Goal: Task Accomplishment & Management: Complete application form

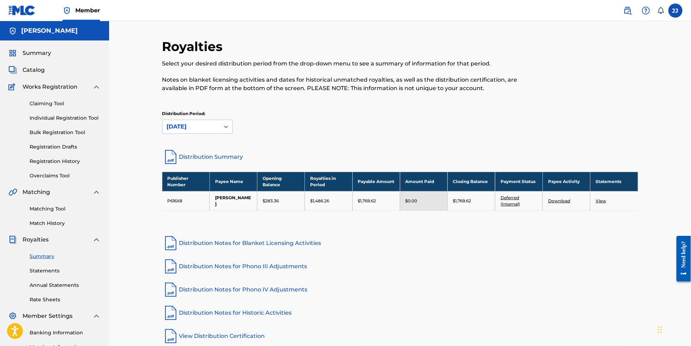
click at [672, 16] on label at bounding box center [675, 11] width 14 height 14
click at [675, 11] on input "[PERSON_NAME] [PERSON_NAME] [EMAIL_ADDRESS][DOMAIN_NAME] Notification Preferenc…" at bounding box center [675, 11] width 0 height 0
click at [604, 103] on p "Log out" at bounding box center [607, 99] width 17 height 6
click at [675, 11] on input "[PERSON_NAME] [PERSON_NAME] [EMAIL_ADDRESS][DOMAIN_NAME] Notification Preferenc…" at bounding box center [675, 11] width 0 height 0
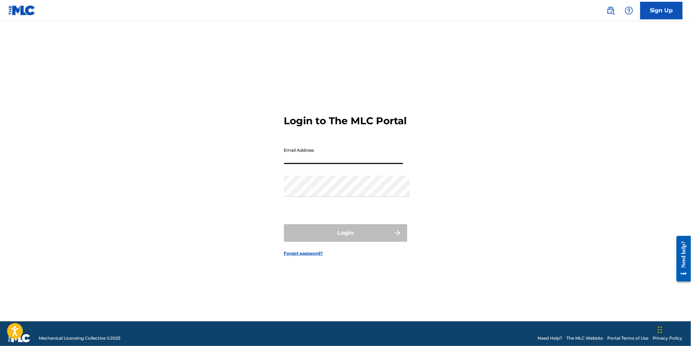
type input "[EMAIL_ADDRESS][DOMAIN_NAME]"
click at [345, 236] on button "Login" at bounding box center [345, 233] width 123 height 18
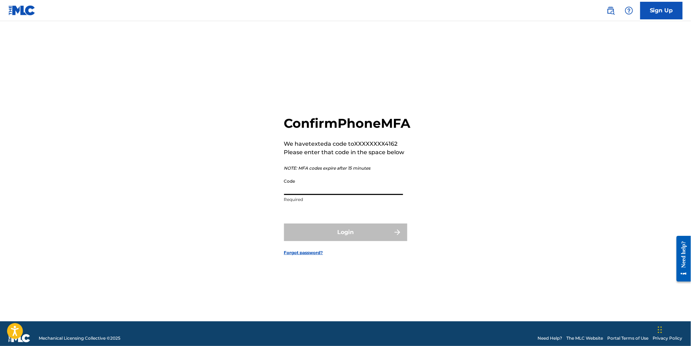
click at [312, 195] on input "Code" at bounding box center [343, 185] width 119 height 20
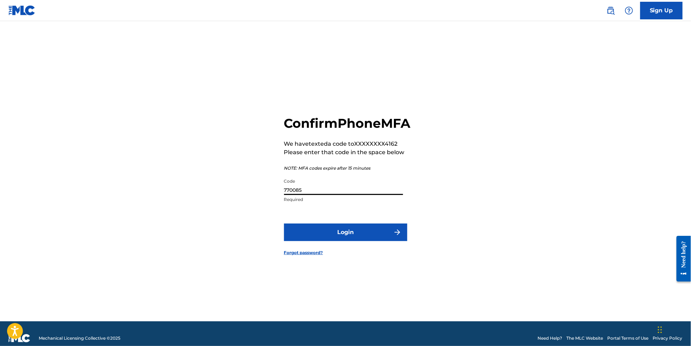
type input "770085"
click at [345, 241] on button "Login" at bounding box center [345, 232] width 123 height 18
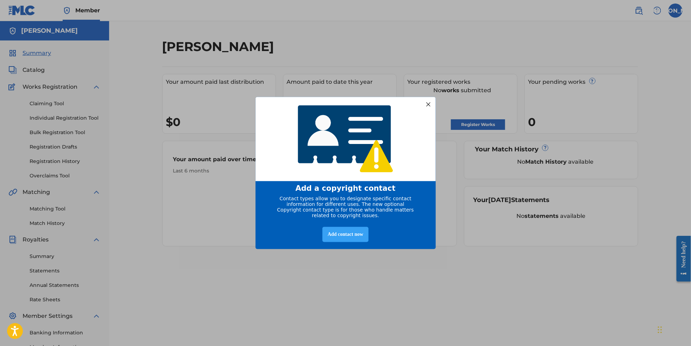
click at [350, 241] on div "Add contact now" at bounding box center [345, 234] width 46 height 15
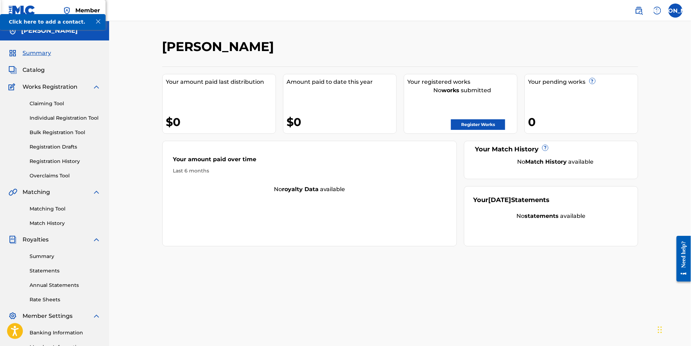
click at [59, 151] on link "Registration Drafts" at bounding box center [65, 146] width 71 height 7
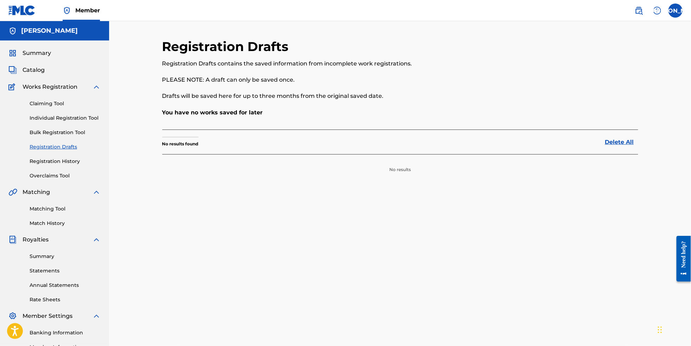
click at [62, 165] on link "Registration History" at bounding box center [65, 161] width 71 height 7
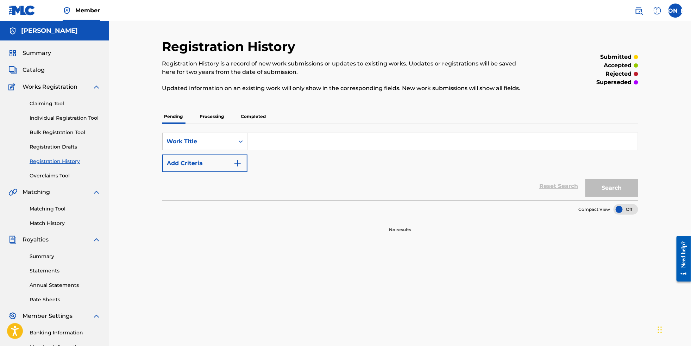
click at [248, 116] on p "Completed" at bounding box center [253, 116] width 29 height 15
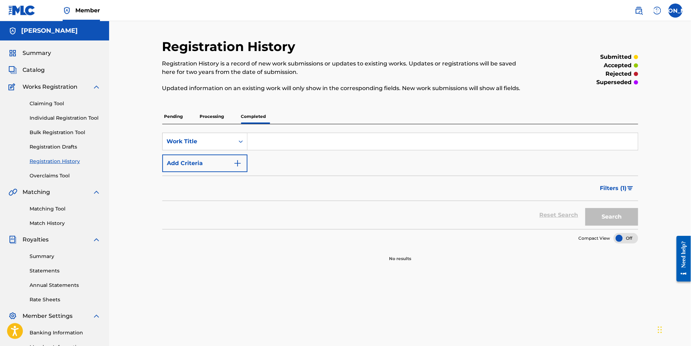
click at [206, 117] on p "Processing" at bounding box center [212, 116] width 28 height 15
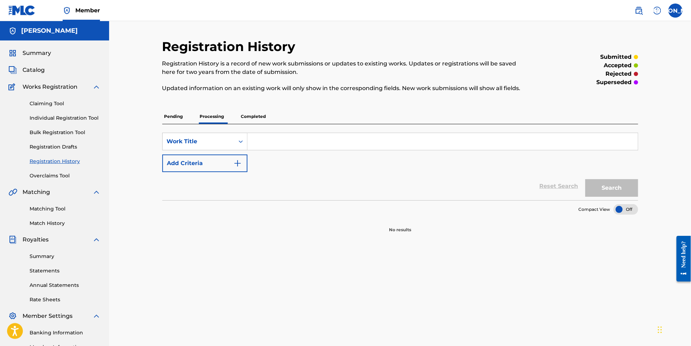
click at [163, 120] on p "Pending" at bounding box center [173, 116] width 23 height 15
click at [678, 11] on label at bounding box center [675, 11] width 14 height 14
click at [675, 11] on input "JA [PERSON_NAME] [EMAIL_ADDRESS][DOMAIN_NAME] Notification Preferences Profile …" at bounding box center [675, 11] width 0 height 0
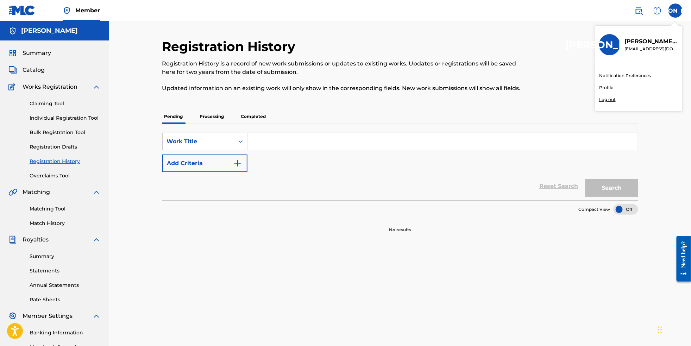
click at [601, 91] on link "Profile" at bounding box center [606, 87] width 14 height 6
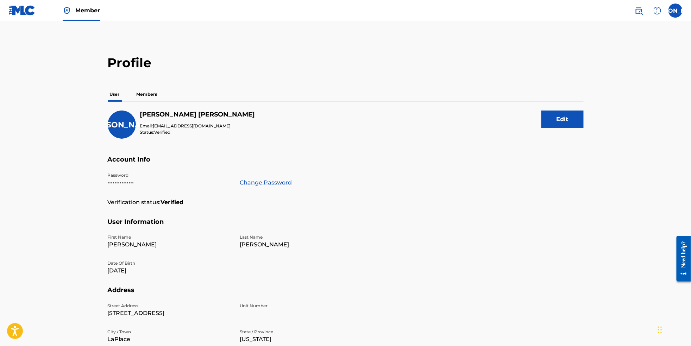
click at [137, 95] on p "Members" at bounding box center [146, 94] width 25 height 15
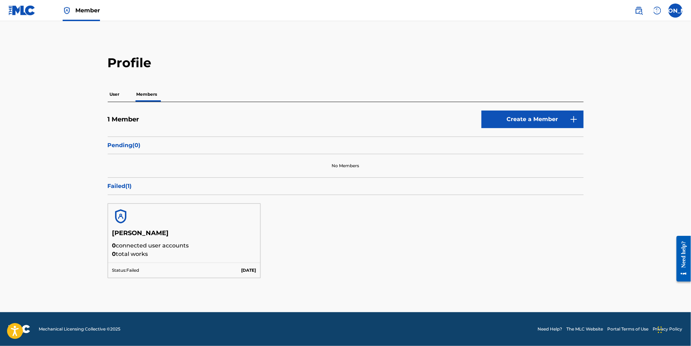
click at [517, 127] on link "Create a Member" at bounding box center [532, 119] width 102 height 18
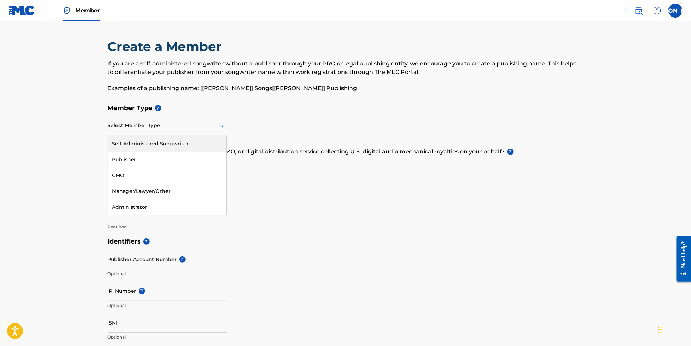
click at [218, 129] on icon at bounding box center [222, 125] width 8 height 8
click at [189, 192] on div "Manager/Lawyer/Other" at bounding box center [167, 191] width 118 height 16
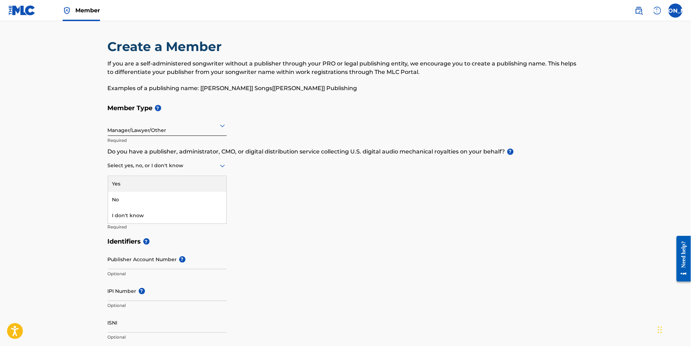
click at [218, 170] on icon at bounding box center [222, 165] width 8 height 8
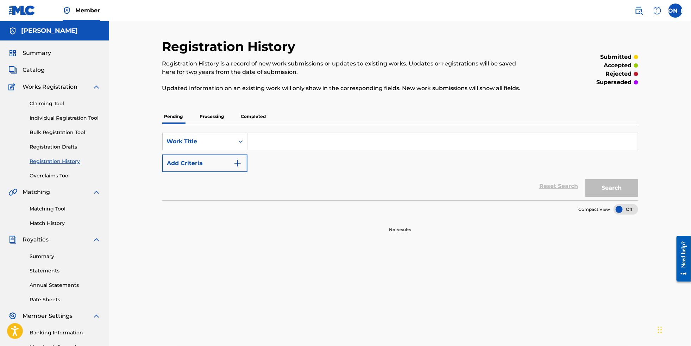
click at [268, 150] on div "Search Form" at bounding box center [442, 142] width 391 height 18
click at [267, 146] on input "Search Form" at bounding box center [442, 141] width 390 height 17
click at [89, 122] on link "Individual Registration Tool" at bounding box center [65, 117] width 71 height 7
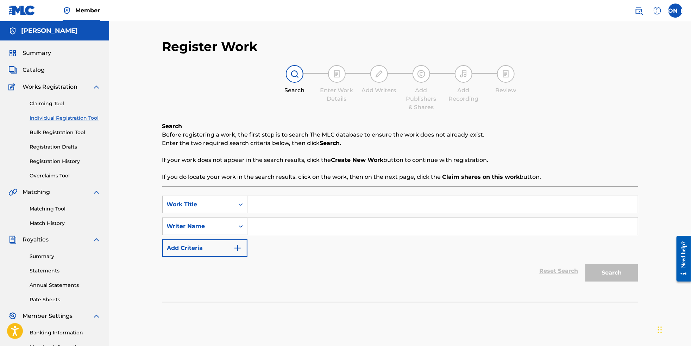
click at [288, 205] on input "Search Form" at bounding box center [442, 204] width 390 height 17
paste input "Deepfake"
type input "Deepfake"
click at [293, 235] on input "Search Form" at bounding box center [442, 226] width 390 height 17
type input "[PERSON_NAME]"
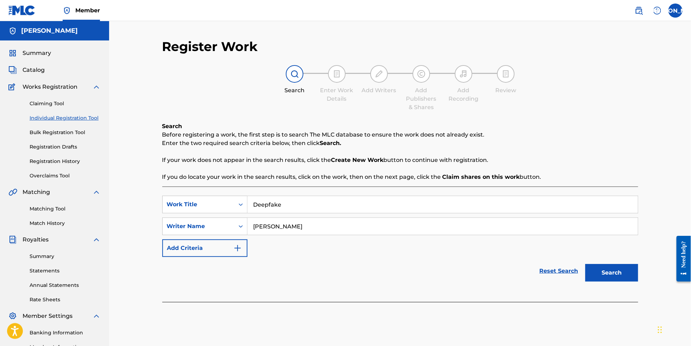
click at [628, 279] on button "Search" at bounding box center [611, 273] width 53 height 18
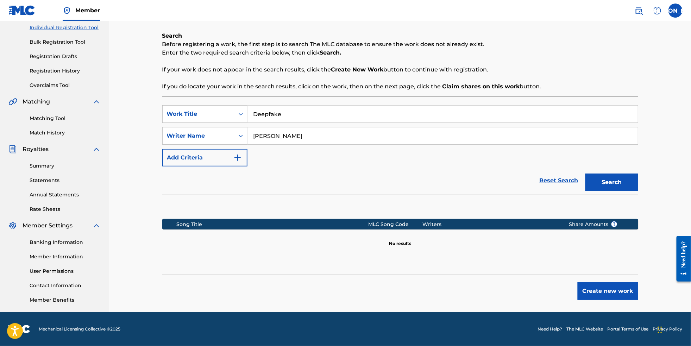
scroll to position [102, 0]
click at [620, 297] on button "Create new work" at bounding box center [607, 291] width 61 height 18
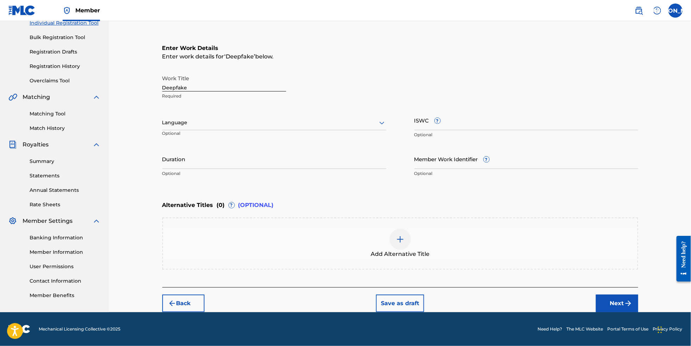
scroll to position [114, 0]
click at [329, 118] on div at bounding box center [274, 122] width 224 height 9
click at [313, 130] on div "English" at bounding box center [274, 138] width 223 height 16
click at [632, 302] on img "submit" at bounding box center [628, 303] width 8 height 8
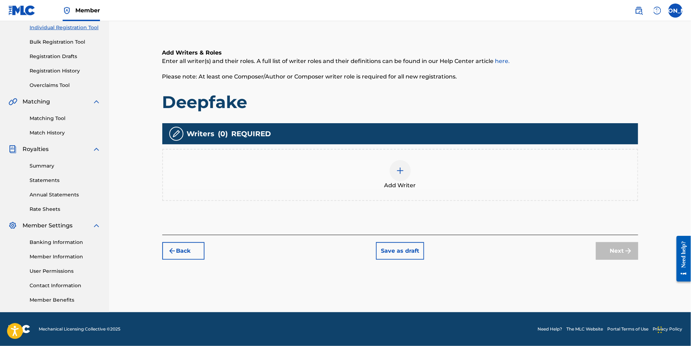
scroll to position [102, 0]
click at [405, 170] on div at bounding box center [399, 170] width 21 height 21
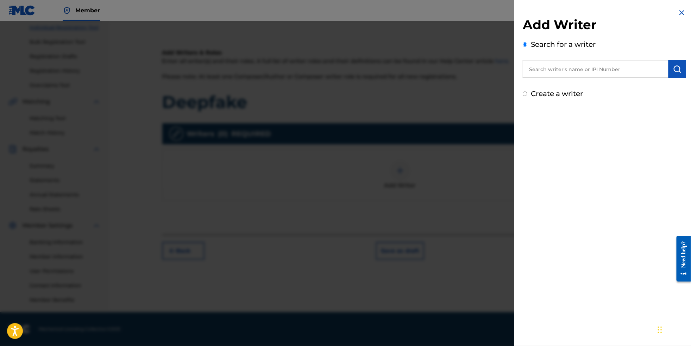
click at [562, 69] on input "text" at bounding box center [595, 69] width 146 height 18
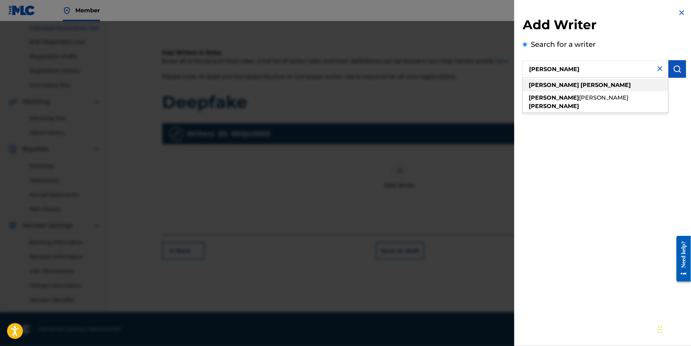
click at [560, 83] on div "[PERSON_NAME]" at bounding box center [594, 85] width 145 height 13
type input "[PERSON_NAME]"
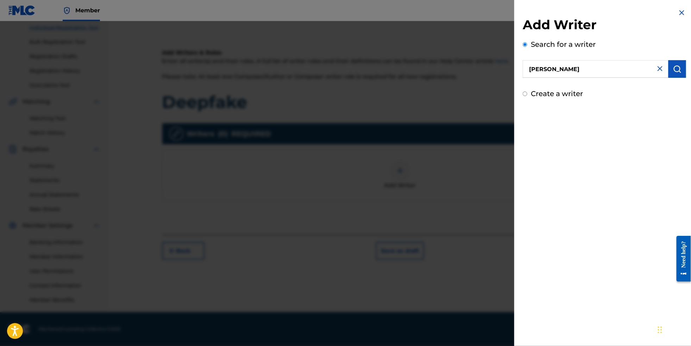
click at [675, 73] on img "submit" at bounding box center [677, 69] width 8 height 8
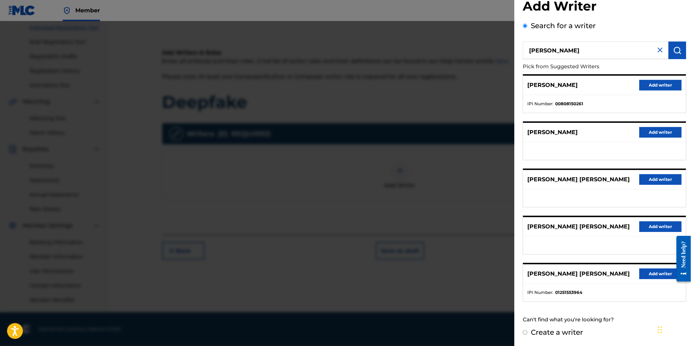
scroll to position [35, 0]
click at [662, 42] on input "[PERSON_NAME]" at bounding box center [595, 51] width 146 height 18
click at [656, 46] on img at bounding box center [659, 50] width 8 height 8
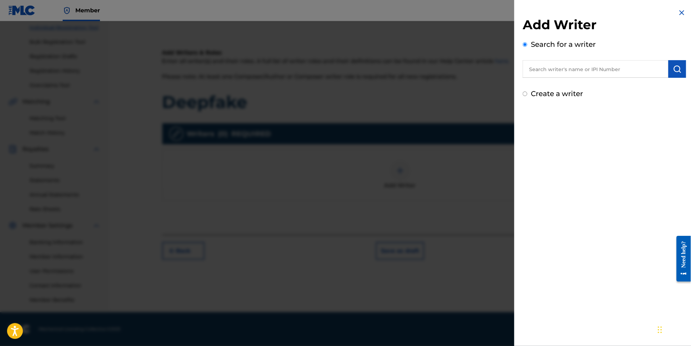
scroll to position [0, 0]
click at [408, 84] on div at bounding box center [345, 194] width 691 height 346
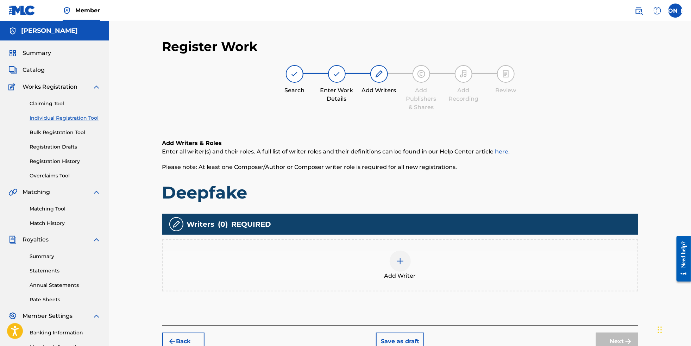
click at [44, 57] on span "Summary" at bounding box center [37, 53] width 28 height 8
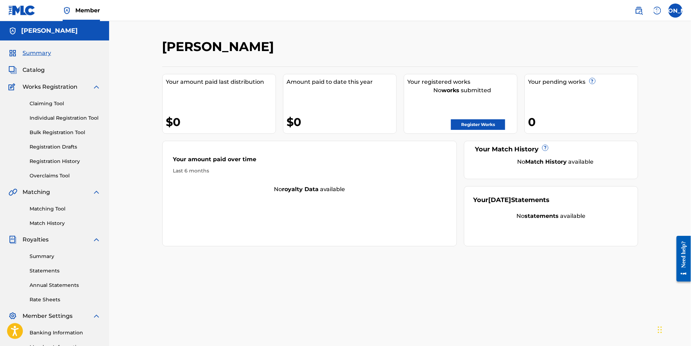
click at [672, 11] on label at bounding box center [675, 11] width 14 height 14
click at [675, 11] on input "JA [PERSON_NAME] [EMAIL_ADDRESS][DOMAIN_NAME] Notification Preferences Profile …" at bounding box center [675, 11] width 0 height 0
click at [605, 91] on link "Profile" at bounding box center [606, 87] width 14 height 6
click at [41, 55] on span "Summary" at bounding box center [37, 53] width 28 height 8
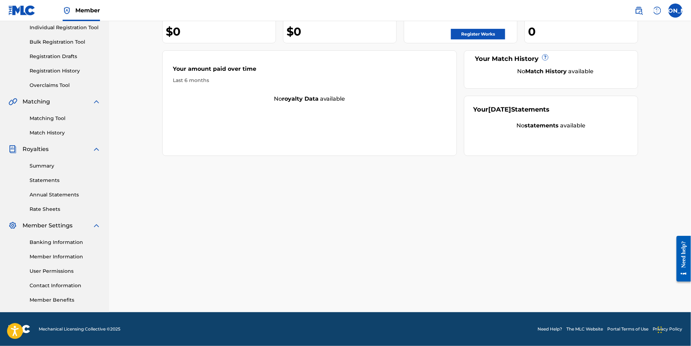
scroll to position [102, 0]
click at [63, 254] on link "Member Information" at bounding box center [65, 256] width 71 height 7
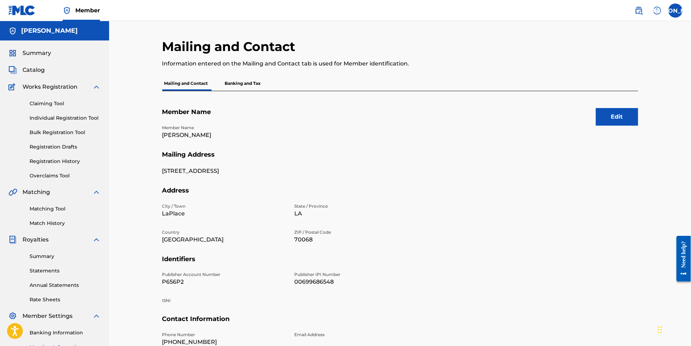
click at [37, 54] on span "Summary" at bounding box center [37, 53] width 28 height 8
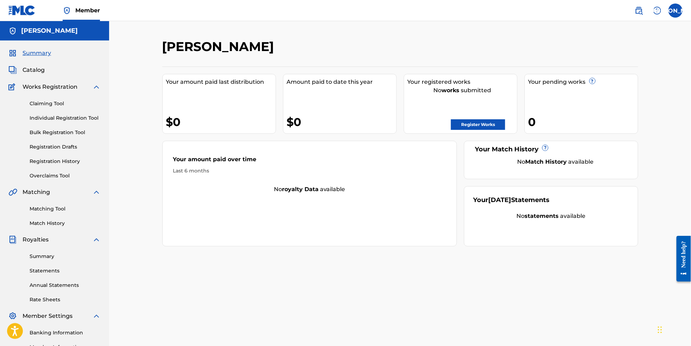
click at [49, 274] on link "Statements" at bounding box center [65, 270] width 71 height 7
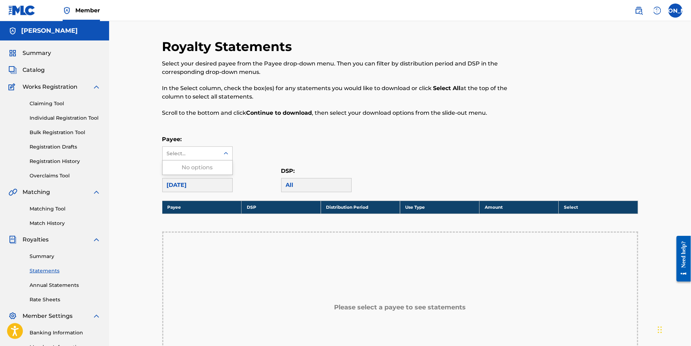
click at [222, 154] on icon at bounding box center [225, 153] width 7 height 7
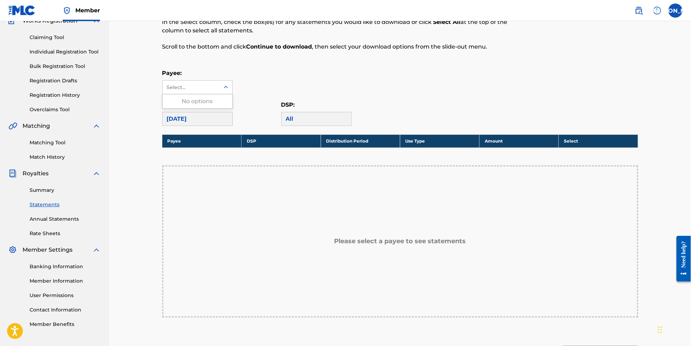
scroll to position [71, 0]
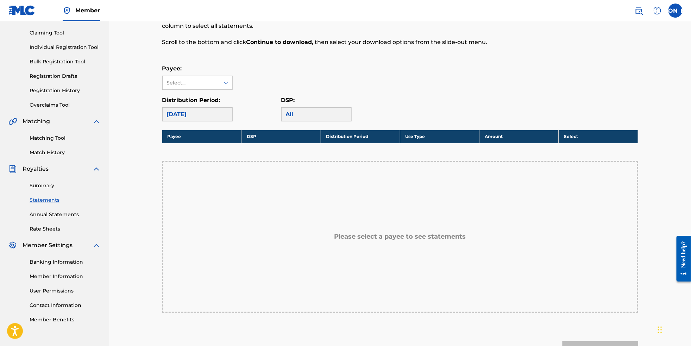
click at [65, 309] on link "Contact Information" at bounding box center [65, 304] width 71 height 7
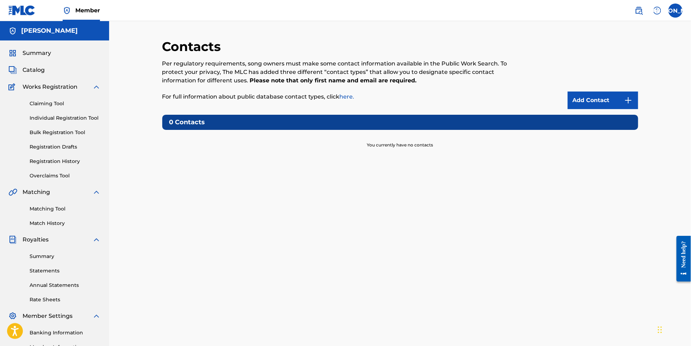
click at [63, 289] on link "Annual Statements" at bounding box center [65, 284] width 71 height 7
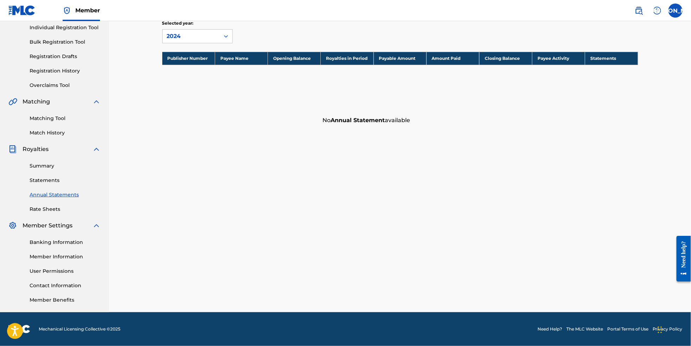
scroll to position [102, 0]
click at [54, 299] on link "Member Benefits" at bounding box center [65, 299] width 71 height 7
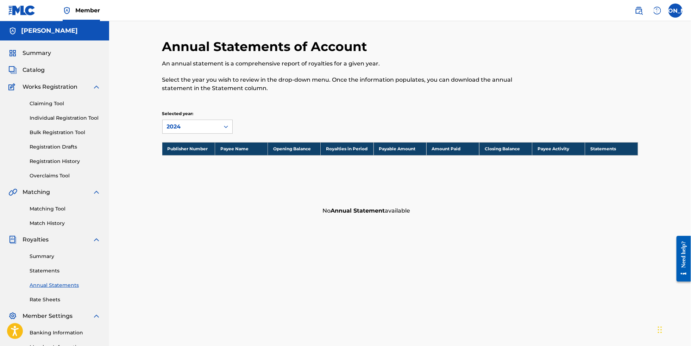
scroll to position [0, 0]
click at [85, 13] on span "Member" at bounding box center [87, 10] width 25 height 8
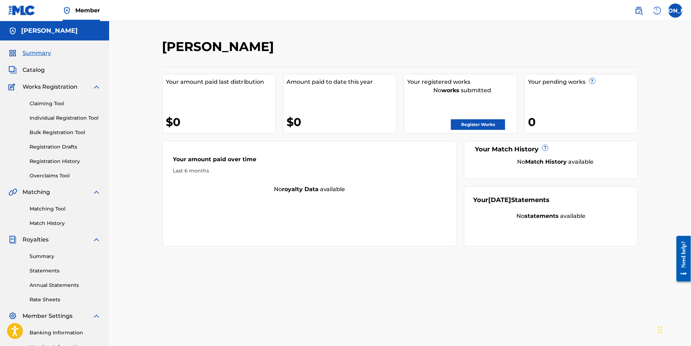
click at [32, 12] on img at bounding box center [21, 10] width 27 height 10
click at [672, 11] on label at bounding box center [675, 11] width 14 height 14
click at [675, 11] on input "JA [PERSON_NAME] [EMAIL_ADDRESS][DOMAIN_NAME] Notification Preferences Profile …" at bounding box center [675, 11] width 0 height 0
click at [653, 12] on img at bounding box center [657, 10] width 8 height 8
click at [80, 121] on link "Individual Registration Tool" at bounding box center [65, 117] width 71 height 7
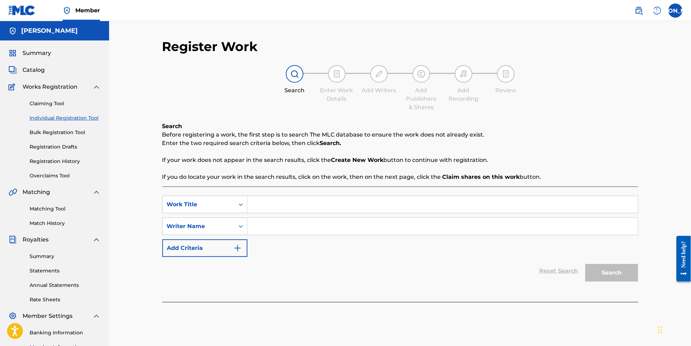
click at [321, 210] on input "Search Form" at bounding box center [442, 204] width 390 height 17
type input "Deepfake"
click at [310, 230] on input "Search Form" at bounding box center [442, 226] width 390 height 17
type input "[PERSON_NAME]"
click at [624, 280] on button "Search" at bounding box center [611, 273] width 53 height 18
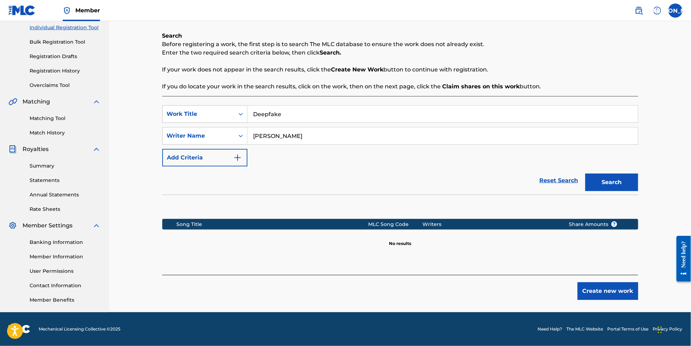
scroll to position [97, 0]
click at [622, 307] on div "Register Work Search Enter Work Details Add Writers Add Publishers & Shares Add…" at bounding box center [400, 130] width 493 height 364
click at [616, 295] on button "Create new work" at bounding box center [607, 291] width 61 height 18
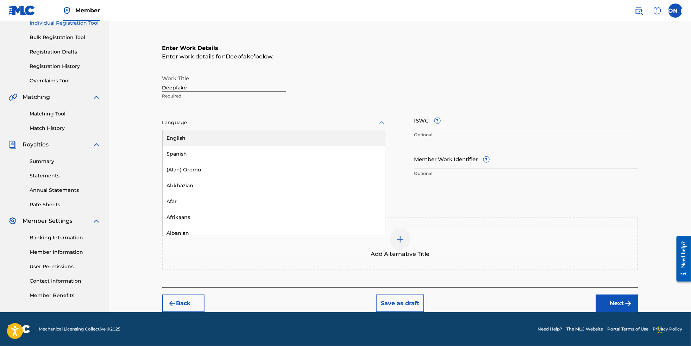
click at [292, 121] on div "Language" at bounding box center [274, 122] width 224 height 15
click at [291, 142] on div "English" at bounding box center [274, 138] width 223 height 16
click at [630, 312] on button "Next" at bounding box center [617, 303] width 42 height 18
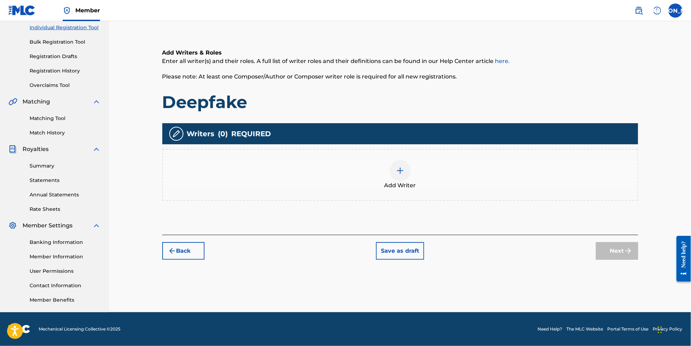
scroll to position [31, 0]
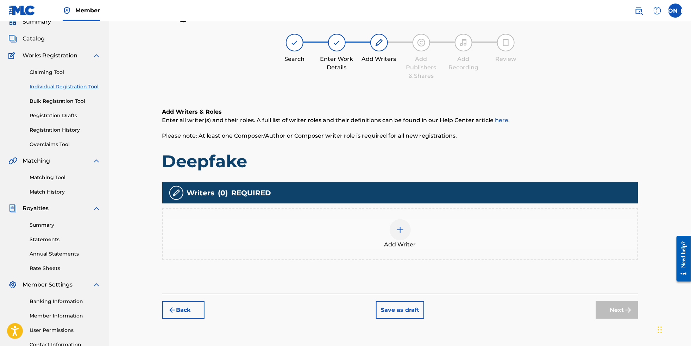
click at [409, 240] on div at bounding box center [399, 229] width 21 height 21
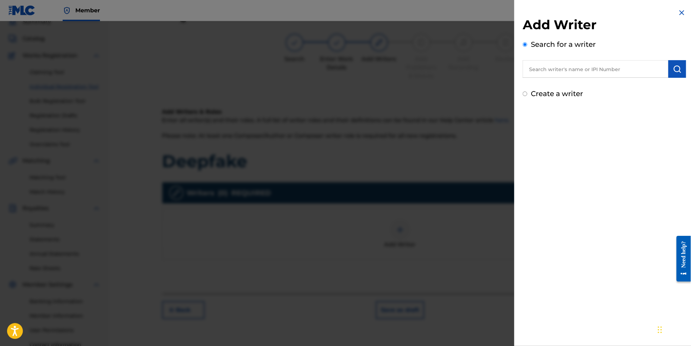
click at [592, 71] on input "text" at bounding box center [595, 69] width 146 height 18
paste input "3849062"
type input "3849062"
click at [674, 73] on img "submit" at bounding box center [677, 69] width 8 height 8
drag, startPoint x: 589, startPoint y: 70, endPoint x: 493, endPoint y: 60, distance: 96.2
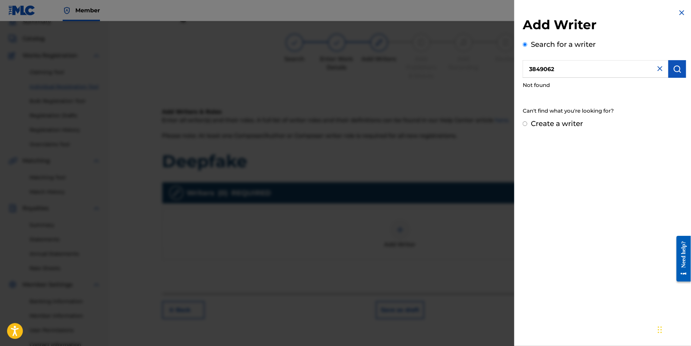
click at [493, 60] on div "Add Writer Search for a writer 3849062 Not found Can't find what you're looking…" at bounding box center [345, 183] width 691 height 325
click at [551, 66] on input "text" at bounding box center [595, 69] width 146 height 18
paste input "[PERSON_NAME]"
type input "[PERSON_NAME]"
click at [676, 76] on button "submit" at bounding box center [677, 69] width 18 height 18
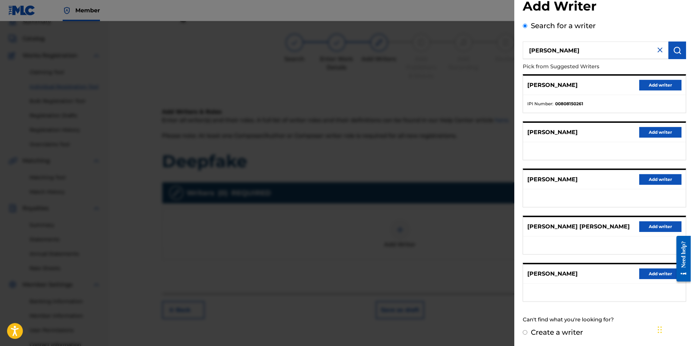
scroll to position [35, 0]
click at [557, 332] on label "Create a writer" at bounding box center [557, 332] width 52 height 8
radio input "true"
click at [527, 332] on input "Create a writer" at bounding box center [524, 332] width 5 height 5
radio input "false"
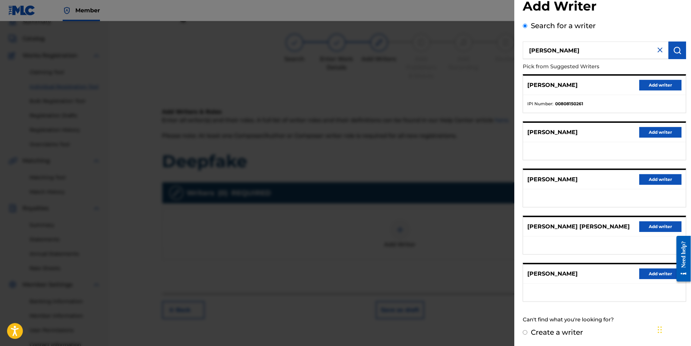
radio input "true"
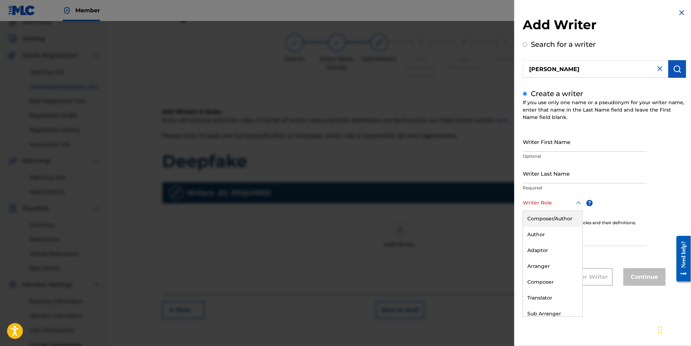
click at [574, 207] on icon at bounding box center [578, 203] width 8 height 8
click at [564, 225] on div "Composer/Author" at bounding box center [552, 219] width 59 height 16
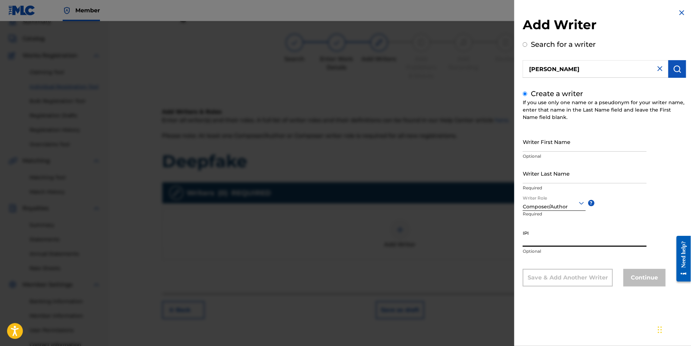
click at [555, 247] on input "IPI" at bounding box center [584, 237] width 124 height 20
paste input "699686548"
type input "699686548"
click at [566, 151] on input "Writer First Name" at bounding box center [584, 142] width 124 height 20
type input "[PERSON_NAME]"
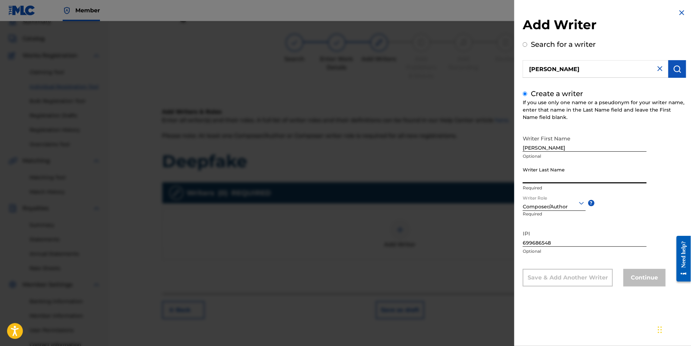
click at [568, 183] on input "Writer Last Name" at bounding box center [584, 173] width 124 height 20
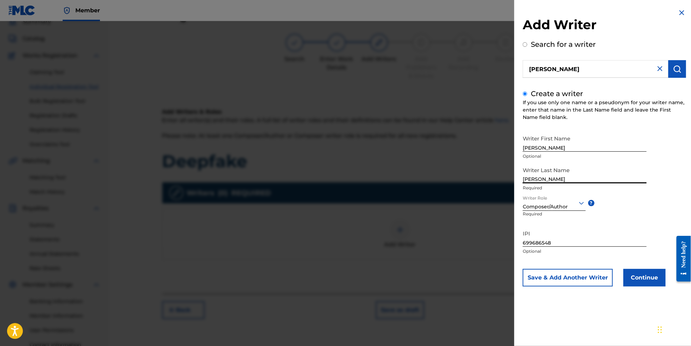
type input "[PERSON_NAME]"
click at [646, 286] on button "Continue" at bounding box center [644, 278] width 42 height 18
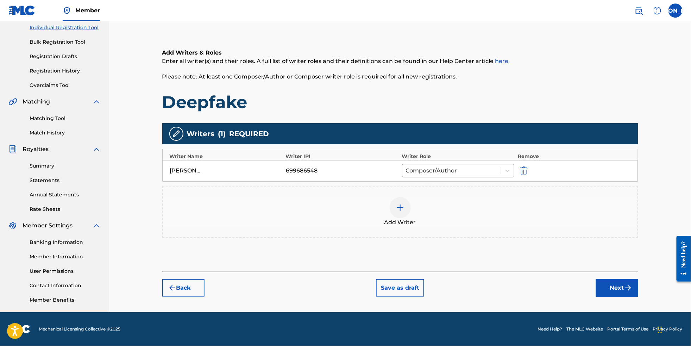
scroll to position [102, 0]
click at [637, 286] on button "Next" at bounding box center [617, 288] width 42 height 18
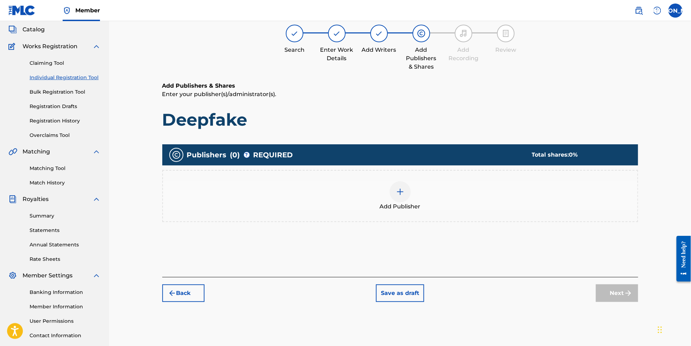
scroll to position [31, 0]
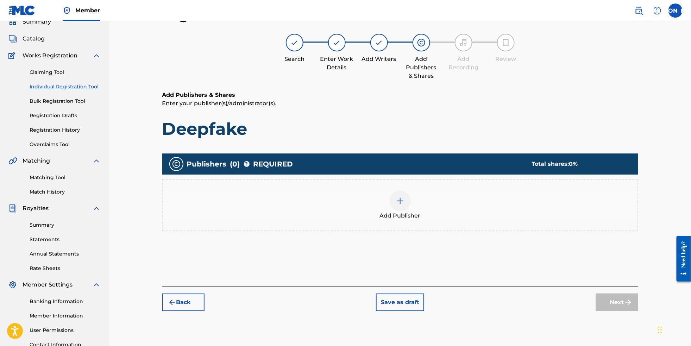
click at [411, 208] on div at bounding box center [399, 200] width 21 height 21
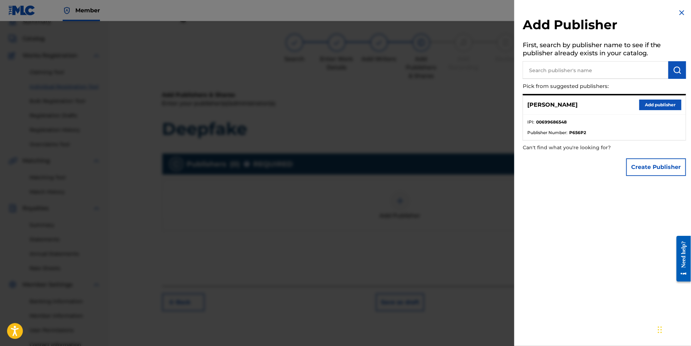
click at [668, 109] on button "Add publisher" at bounding box center [660, 105] width 42 height 11
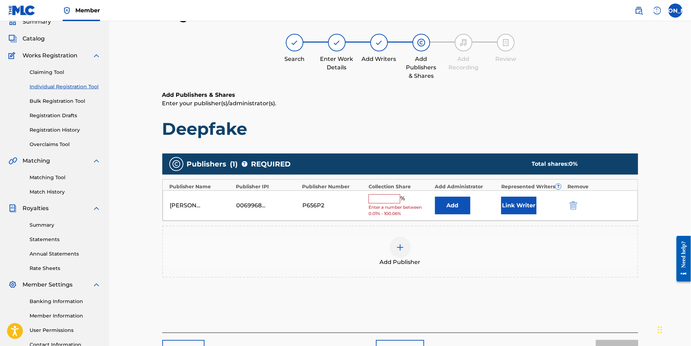
click at [392, 202] on input "text" at bounding box center [384, 198] width 32 height 9
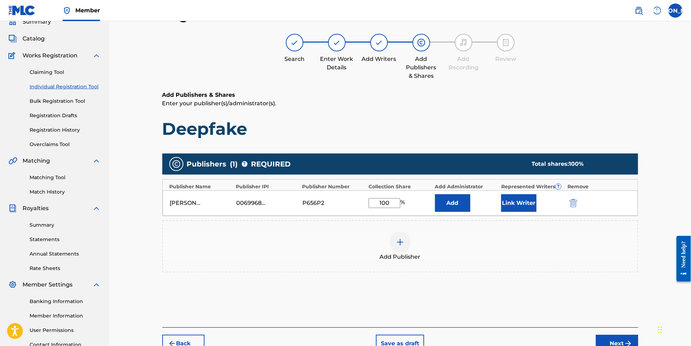
type input "100"
click at [449, 261] on div "Add Publisher" at bounding box center [400, 246] width 474 height 30
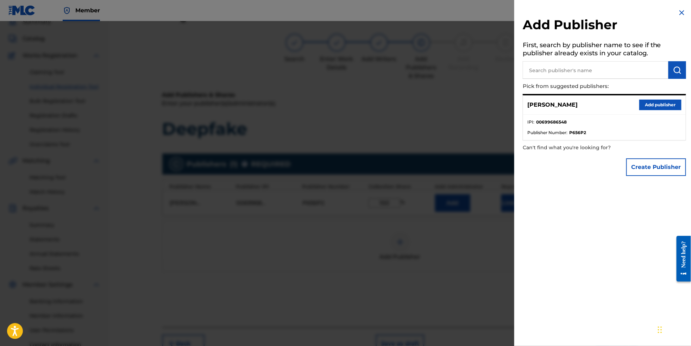
click at [615, 208] on div "Add Publisher First, search by publisher name to see if the publisher already e…" at bounding box center [604, 173] width 180 height 346
click at [679, 9] on img at bounding box center [681, 12] width 8 height 8
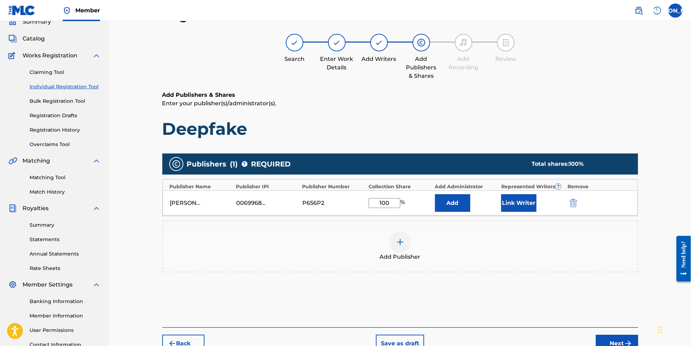
click at [619, 296] on div "Publishers ( 1 ) ? REQUIRED Total shares: 100 % Publisher Name Publisher IPI Pu…" at bounding box center [400, 223] width 476 height 146
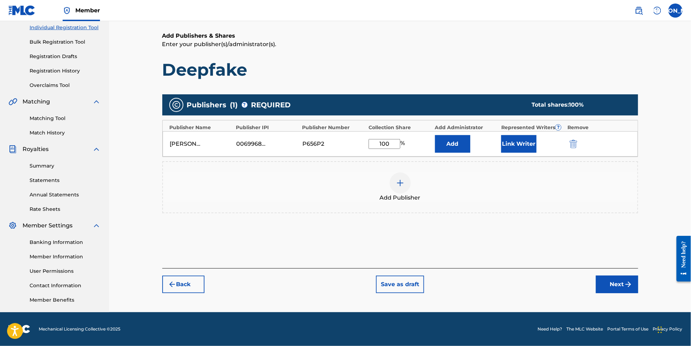
click at [635, 292] on button "Next" at bounding box center [617, 284] width 42 height 18
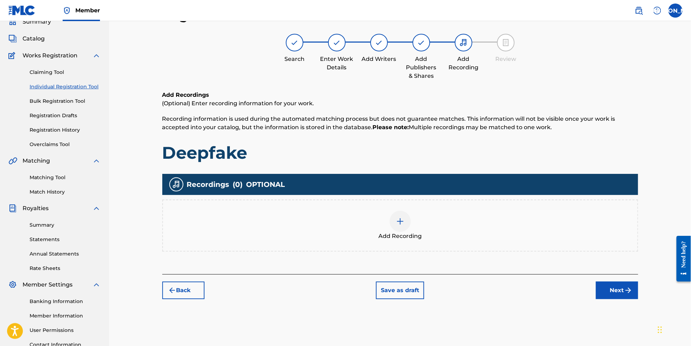
click at [400, 226] on img at bounding box center [400, 221] width 8 height 8
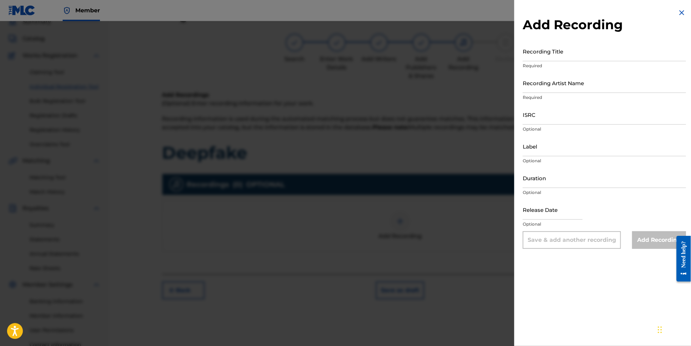
click at [562, 60] on input "Recording Title" at bounding box center [603, 51] width 163 height 20
type input "Deepfake"
click at [554, 92] on input "Recording Artist Name" at bounding box center [603, 83] width 163 height 20
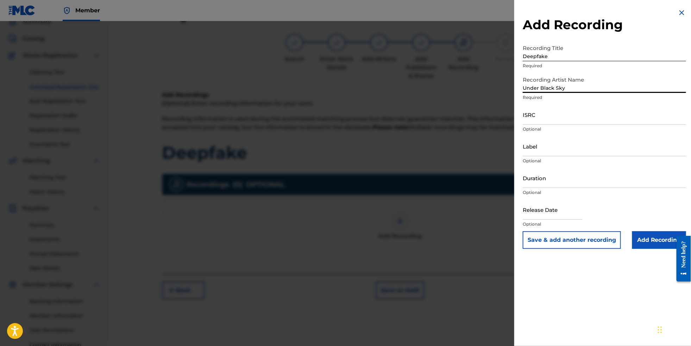
type input "Under Black Sky"
click at [552, 125] on input "ISRC" at bounding box center [603, 114] width 163 height 20
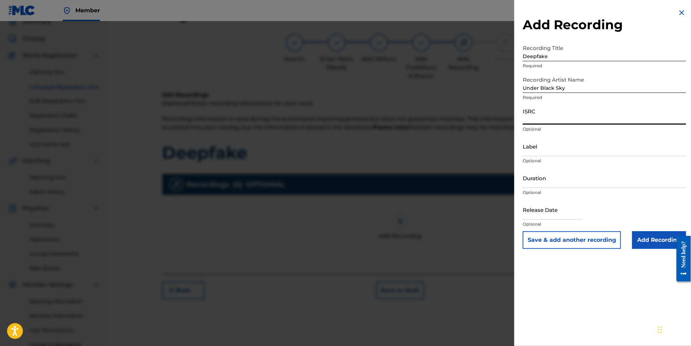
paste input "QZK6Q2358773"
type input "QZK6Q2358773"
click at [576, 156] on input "Label" at bounding box center [603, 146] width 163 height 20
paste input "Zablo Records"
type input "Zablo Records"
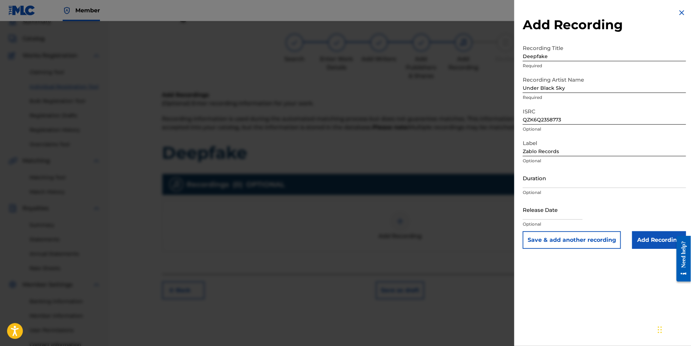
click at [573, 220] on input "text" at bounding box center [552, 209] width 60 height 20
select select "8"
select select "2025"
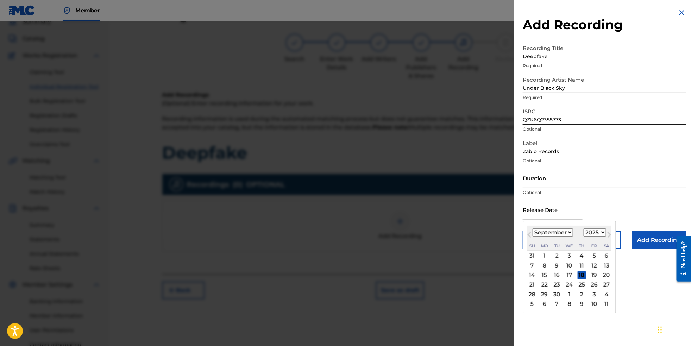
click at [537, 188] on input "Duration" at bounding box center [603, 178] width 163 height 20
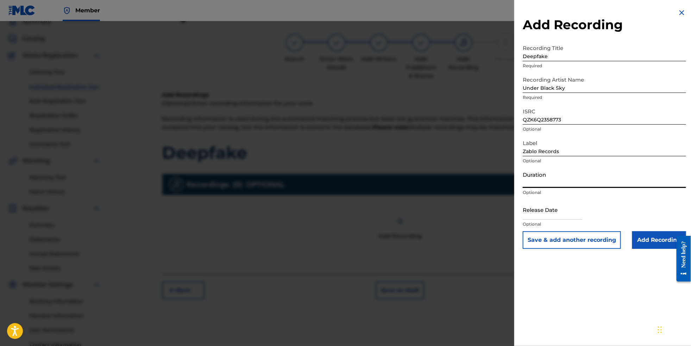
click at [531, 188] on input "Duration" at bounding box center [603, 178] width 163 height 20
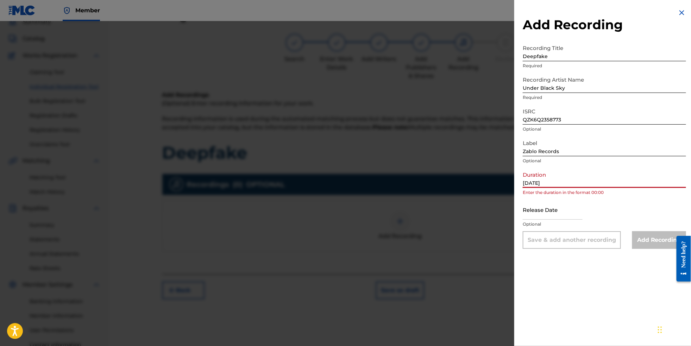
click at [522, 188] on input "[DATE]" at bounding box center [603, 178] width 163 height 20
type input "[DATE]"
click at [556, 217] on input "text" at bounding box center [552, 209] width 60 height 20
select select "8"
select select "2025"
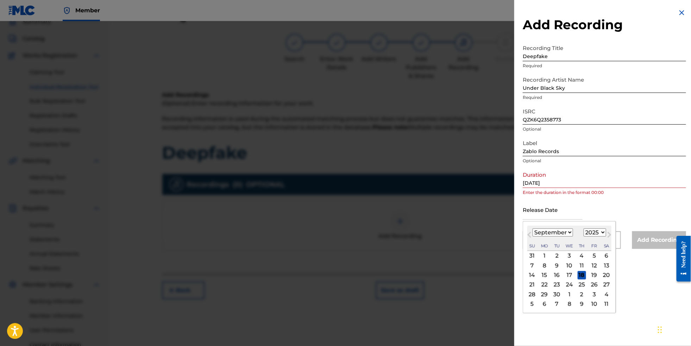
click at [603, 242] on button "Next Month" at bounding box center [608, 235] width 11 height 11
select select "10"
select select "2023"
select select "4"
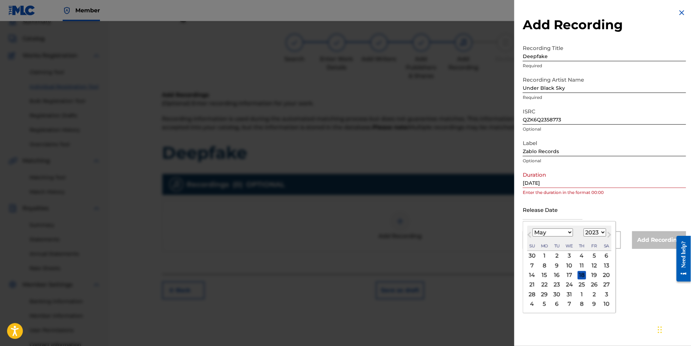
click at [591, 279] on div "19" at bounding box center [594, 275] width 8 height 8
type input "[DATE]"
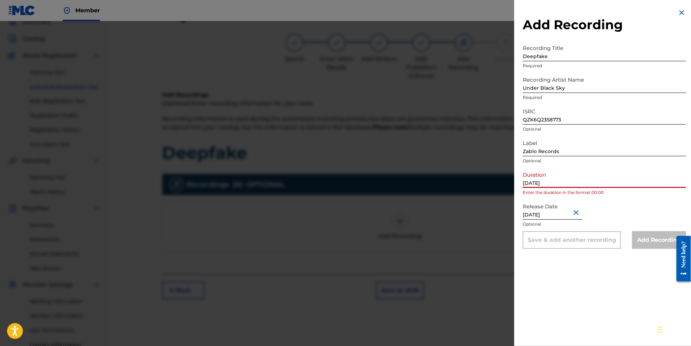
drag, startPoint x: 554, startPoint y: 191, endPoint x: 505, endPoint y: 191, distance: 48.9
click at [514, 191] on div "Add Recording Recording Title Deepfake Required Recording Artist Name Under Bla…" at bounding box center [604, 128] width 180 height 257
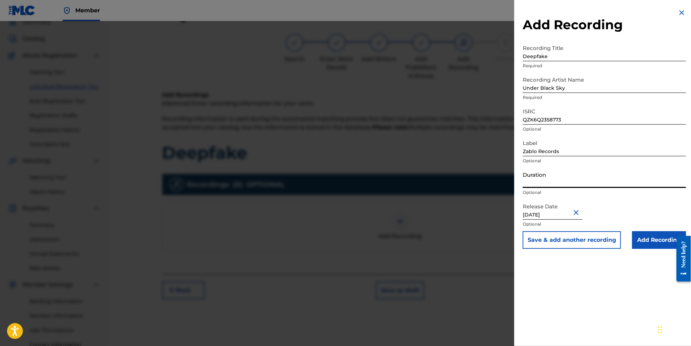
click at [643, 249] on input "Add Recording" at bounding box center [659, 240] width 54 height 18
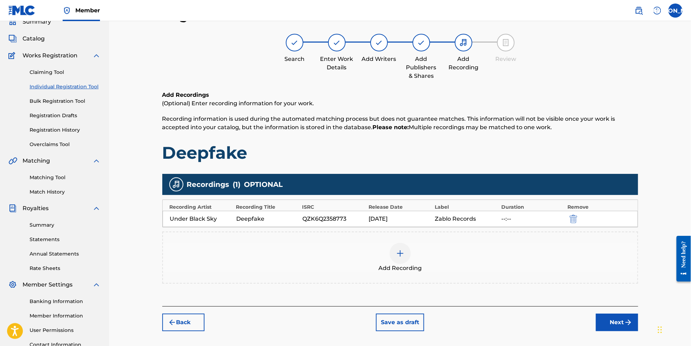
click at [638, 331] on button "Next" at bounding box center [617, 322] width 42 height 18
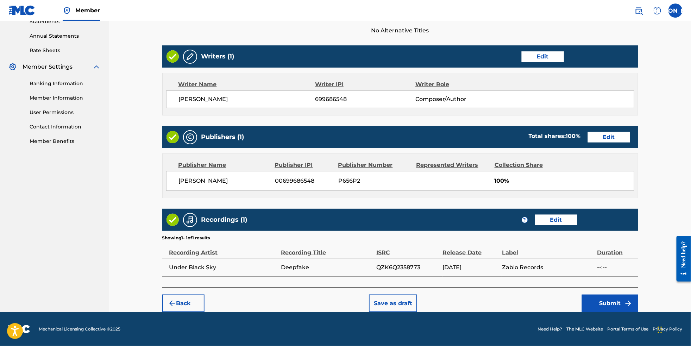
scroll to position [257, 0]
click at [619, 302] on button "Submit" at bounding box center [610, 303] width 56 height 18
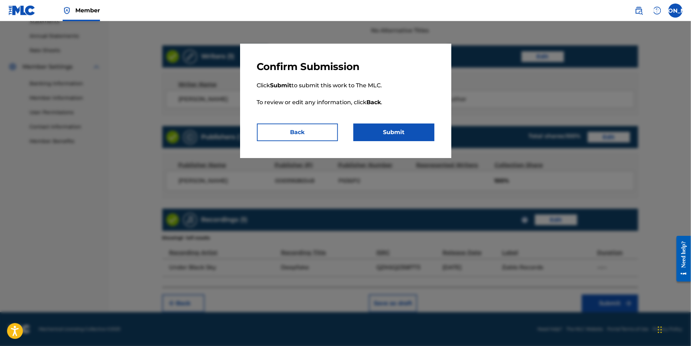
click at [407, 137] on button "Submit" at bounding box center [393, 132] width 81 height 18
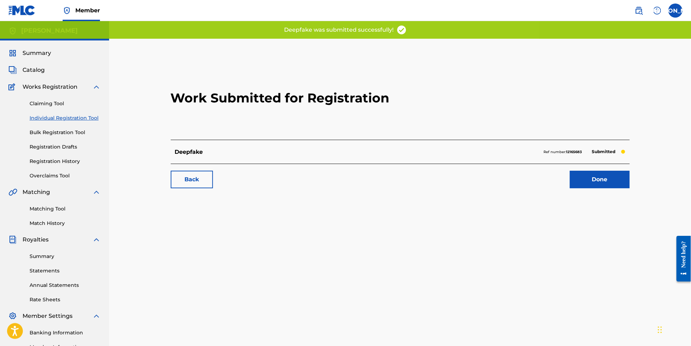
click at [626, 188] on link "Done" at bounding box center [600, 180] width 60 height 18
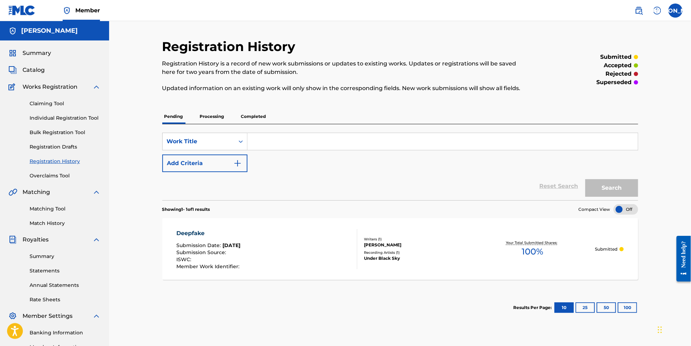
click at [270, 147] on input "Search Form" at bounding box center [442, 141] width 390 height 17
type input "Drown"
click at [617, 193] on button "Search" at bounding box center [611, 188] width 53 height 18
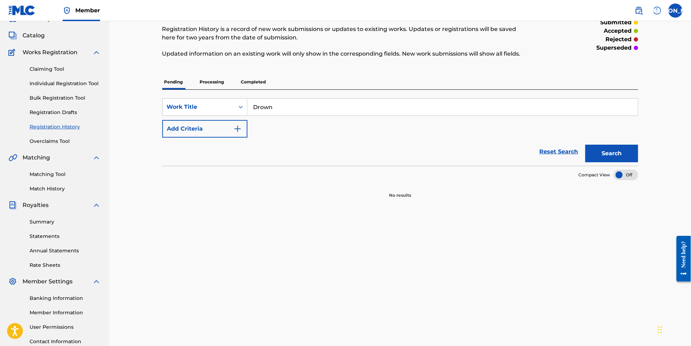
scroll to position [3, 0]
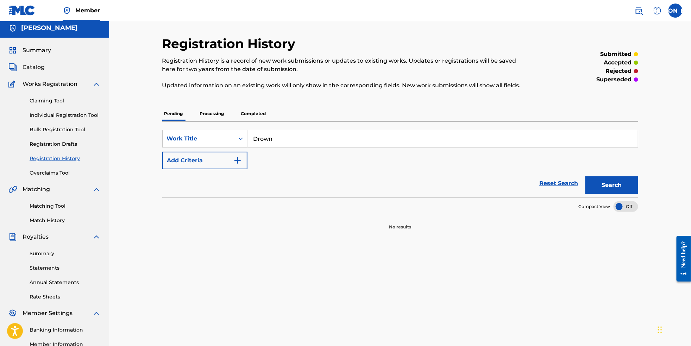
click at [72, 119] on link "Individual Registration Tool" at bounding box center [65, 115] width 71 height 7
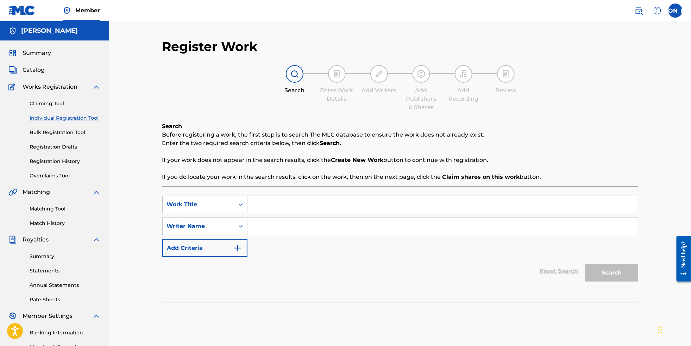
click at [315, 208] on input "Search Form" at bounding box center [442, 204] width 390 height 17
type input "Drown"
click at [292, 230] on input "Search Form" at bounding box center [442, 226] width 390 height 17
type input "[PERSON_NAME]"
click at [612, 275] on button "Search" at bounding box center [611, 273] width 53 height 18
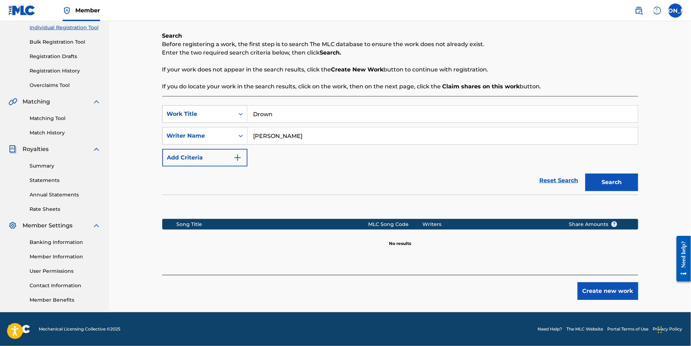
scroll to position [102, 0]
click at [625, 292] on button "Create new work" at bounding box center [607, 291] width 61 height 18
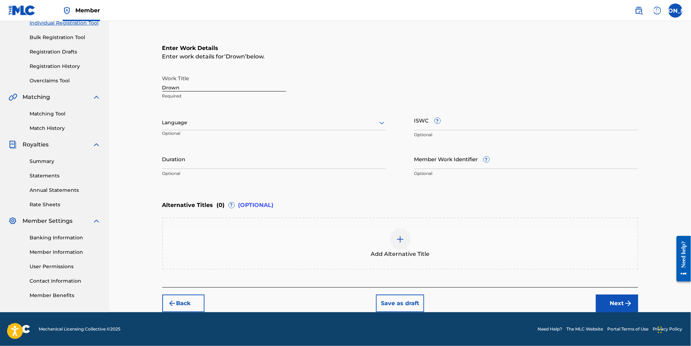
click at [242, 124] on div at bounding box center [274, 122] width 224 height 9
click at [243, 145] on div "English" at bounding box center [274, 138] width 223 height 16
click at [638, 312] on button "Next" at bounding box center [617, 303] width 42 height 18
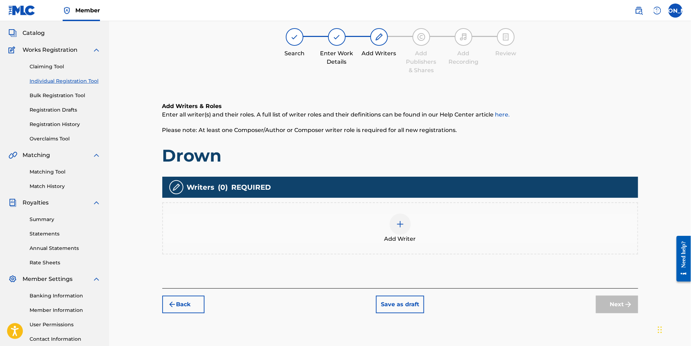
scroll to position [31, 0]
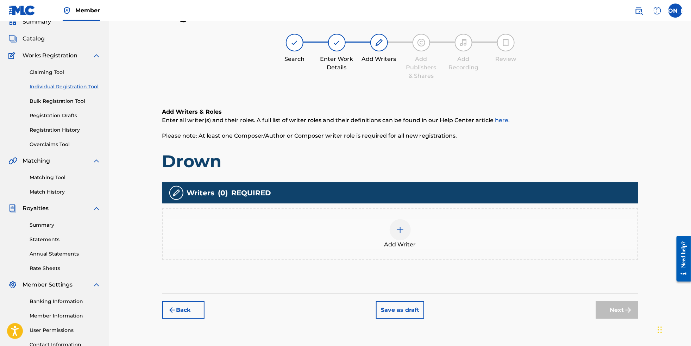
click at [404, 233] on img at bounding box center [400, 230] width 8 height 8
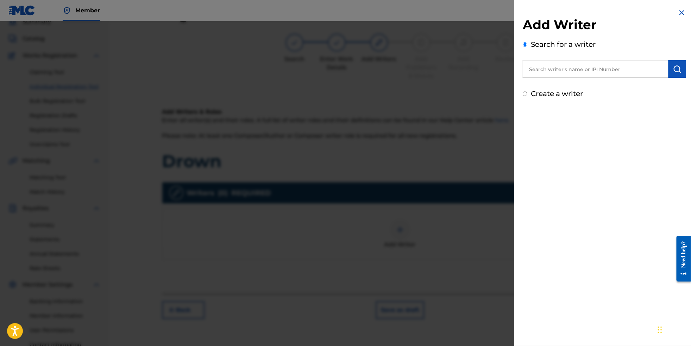
click at [540, 74] on input "text" at bounding box center [595, 69] width 146 height 18
type input "[PERSON_NAME]"
click at [674, 73] on img "submit" at bounding box center [677, 69] width 8 height 8
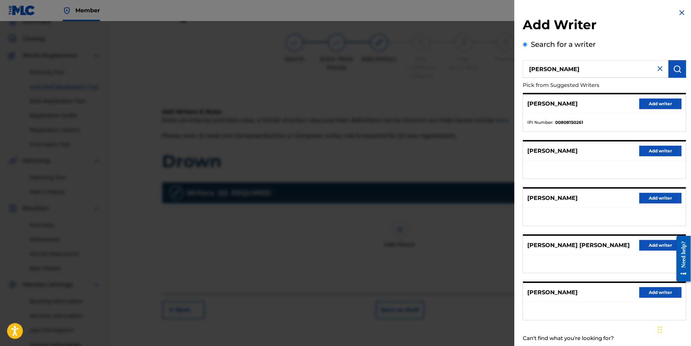
scroll to position [0, 0]
click at [679, 14] on img at bounding box center [681, 12] width 8 height 8
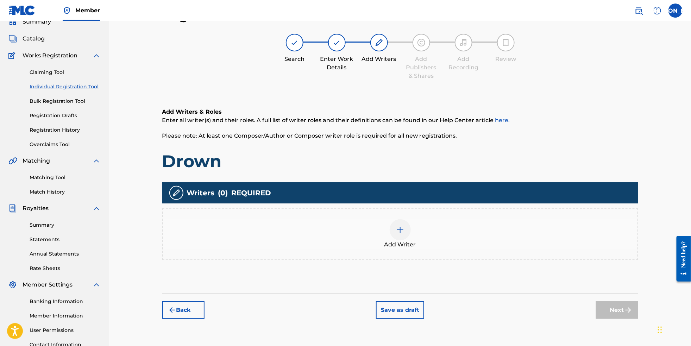
click at [405, 240] on div at bounding box center [399, 229] width 21 height 21
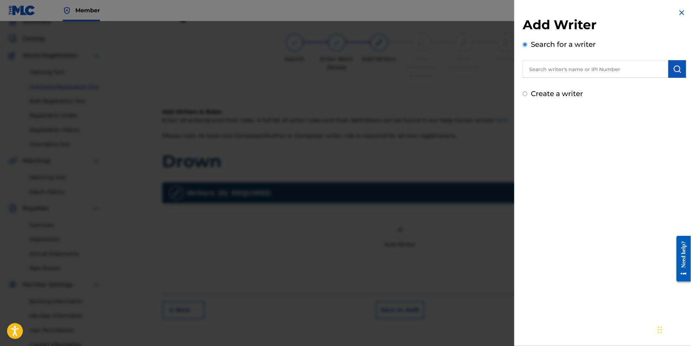
click at [558, 68] on input "text" at bounding box center [595, 69] width 146 height 18
paste input "699686548"
type input "699686548"
click at [673, 73] on img "submit" at bounding box center [677, 69] width 8 height 8
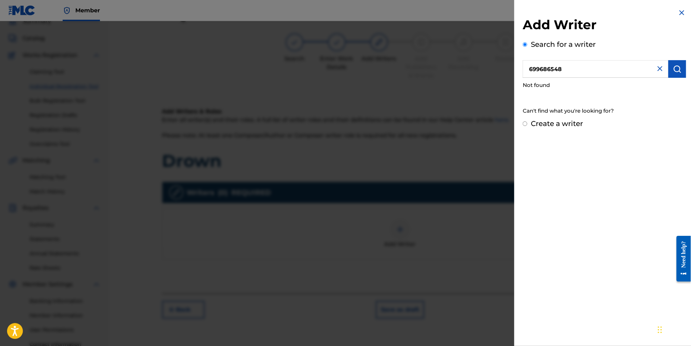
drag, startPoint x: 574, startPoint y: 71, endPoint x: 483, endPoint y: 51, distance: 92.5
click at [483, 51] on div "Add Writer Search for a writer 699686548 Not found Can't find what you're looki…" at bounding box center [345, 183] width 691 height 325
click at [560, 128] on label "Create a writer" at bounding box center [557, 123] width 52 height 8
radio input "true"
click at [527, 126] on input "Create a writer" at bounding box center [524, 123] width 5 height 5
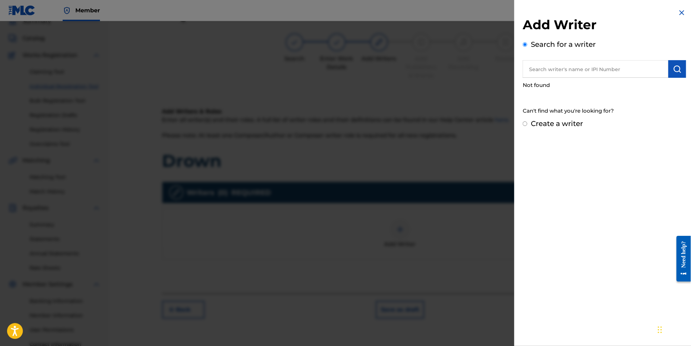
radio input "false"
radio input "true"
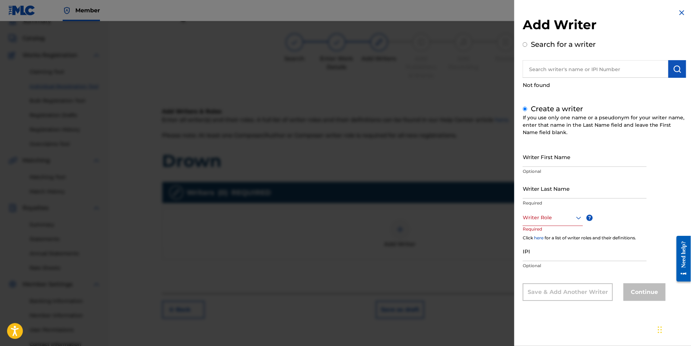
click at [545, 261] on input "IPI" at bounding box center [584, 251] width 124 height 20
paste input "699686548"
type input "699686548"
click at [574, 222] on icon at bounding box center [578, 218] width 8 height 8
click at [562, 239] on div "Composer/Author" at bounding box center [552, 234] width 59 height 16
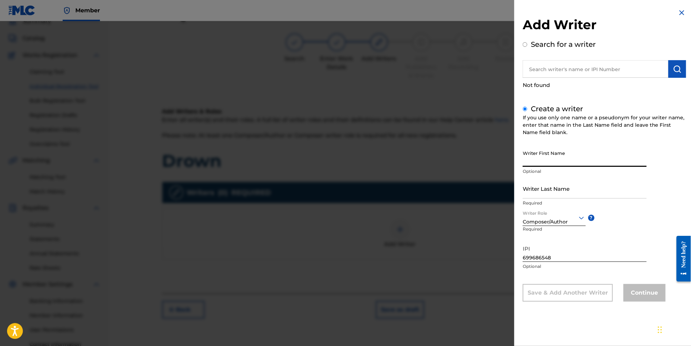
click at [550, 163] on input "Writer First Name" at bounding box center [584, 157] width 124 height 20
type input "[PERSON_NAME]"
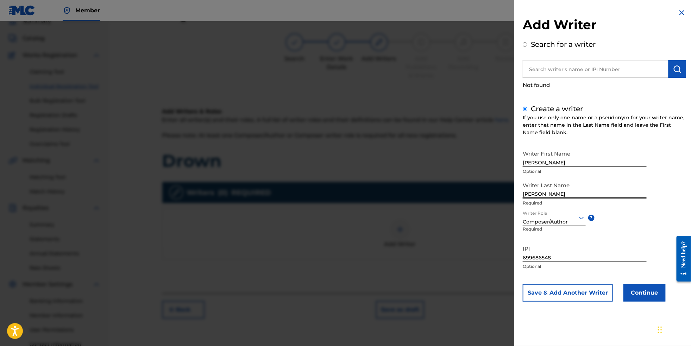
type input "[PERSON_NAME]"
click at [631, 301] on button "Continue" at bounding box center [644, 293] width 42 height 18
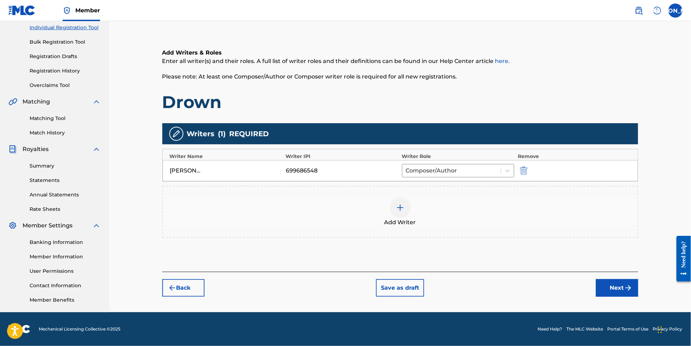
click at [634, 290] on button "Next" at bounding box center [617, 288] width 42 height 18
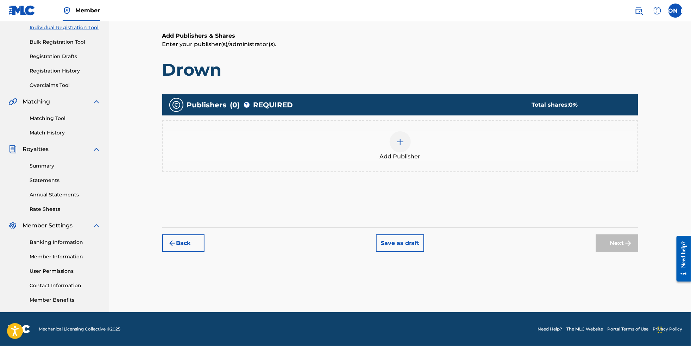
scroll to position [31, 0]
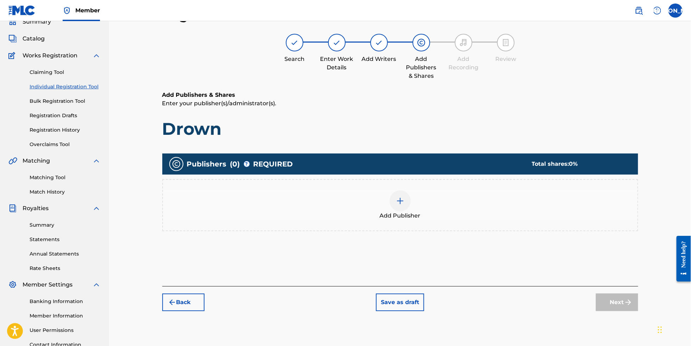
click at [398, 211] on div at bounding box center [399, 200] width 21 height 21
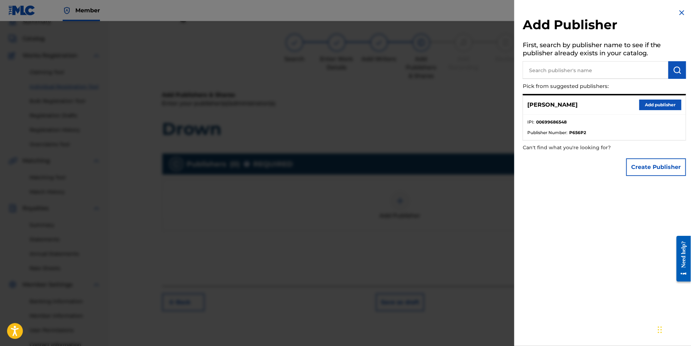
click at [666, 107] on button "Add publisher" at bounding box center [660, 105] width 42 height 11
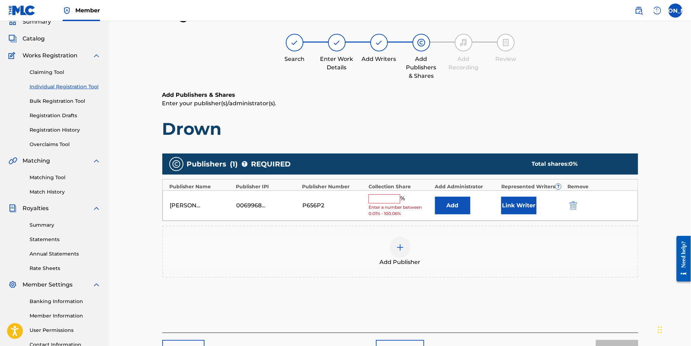
click at [396, 203] on input "text" at bounding box center [384, 198] width 32 height 9
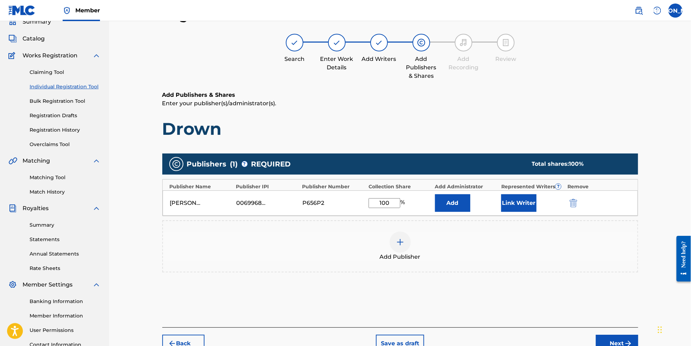
type input "100"
click at [469, 279] on div "Publishers ( 1 ) ? REQUIRED Total shares: 100 % Publisher Name Publisher IPI Pu…" at bounding box center [400, 216] width 476 height 126
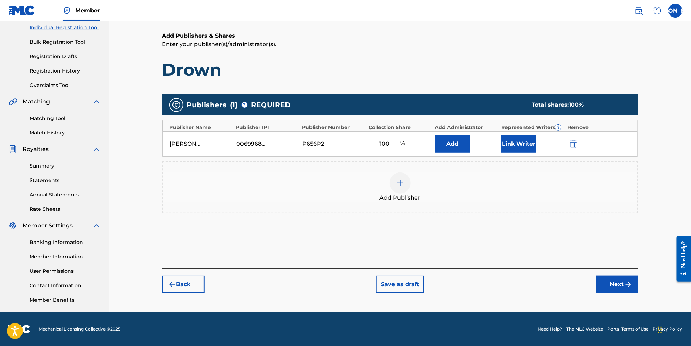
click at [622, 284] on button "Next" at bounding box center [617, 284] width 42 height 18
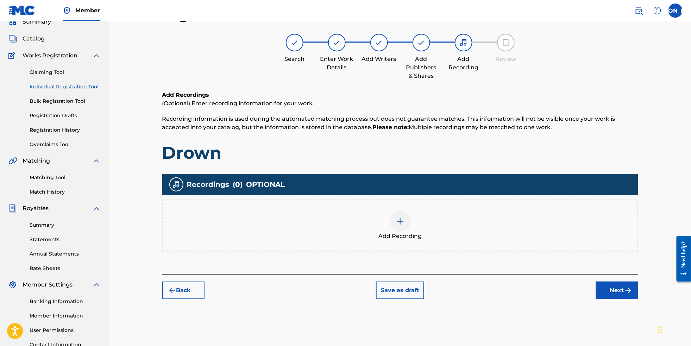
click at [411, 231] on div at bounding box center [399, 221] width 21 height 21
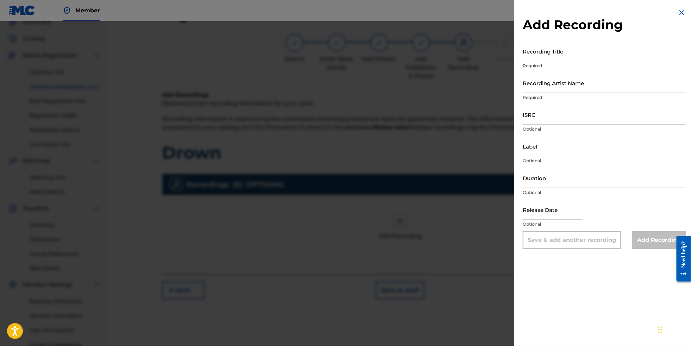
click at [621, 64] on div "Recording Title Required" at bounding box center [603, 57] width 163 height 32
click at [613, 57] on input "Recording Title" at bounding box center [603, 51] width 163 height 20
type input "Drown"
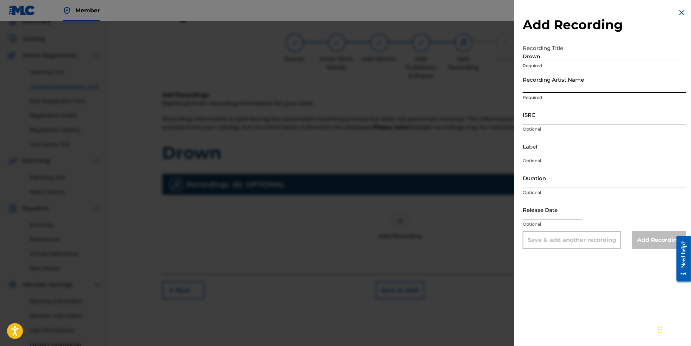
click at [566, 92] on input "Recording Artist Name" at bounding box center [603, 83] width 163 height 20
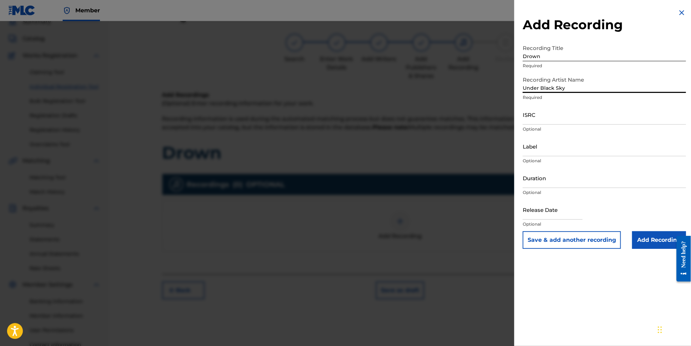
type input "Under Black Sky"
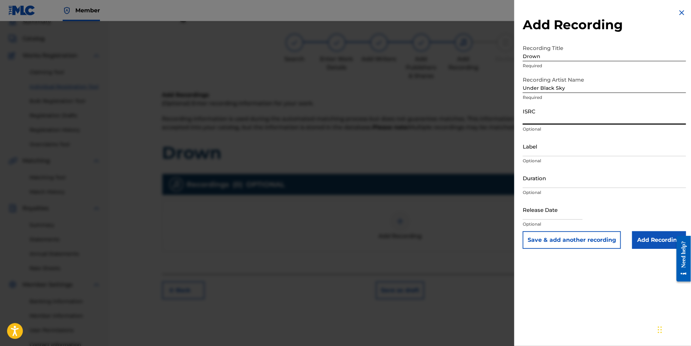
click at [543, 118] on input "ISRC" at bounding box center [603, 114] width 163 height 20
paste input "QZNWY2319393"
type input "QZNWY2319393"
click at [550, 156] on input "Label" at bounding box center [603, 146] width 163 height 20
paste input "Zablo Records"
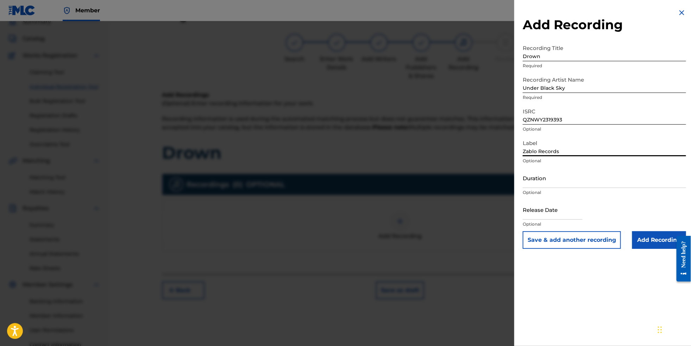
type input "Zablo Records"
click at [544, 220] on input "text" at bounding box center [552, 209] width 60 height 20
select select "8"
select select "2025"
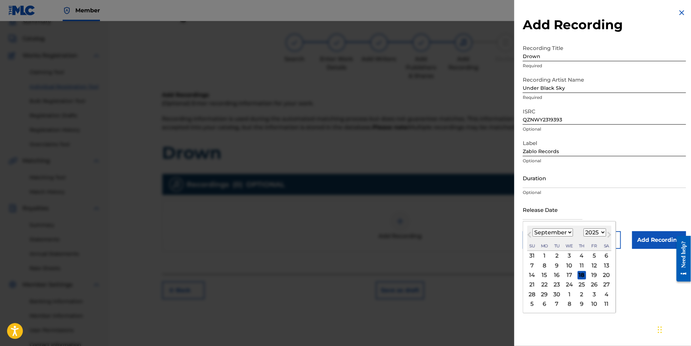
click at [603, 242] on button "Next Month" at bounding box center [608, 235] width 11 height 11
select select "9"
select select "2023"
select select "7"
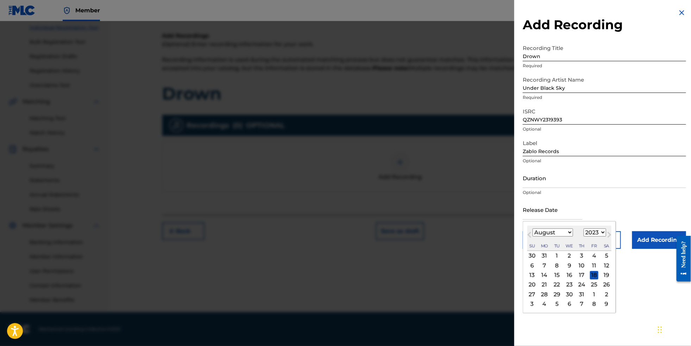
scroll to position [102, 0]
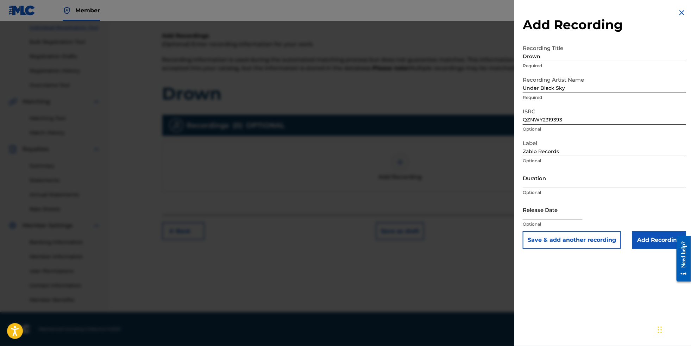
click at [648, 249] on input "Add Recording" at bounding box center [659, 240] width 54 height 18
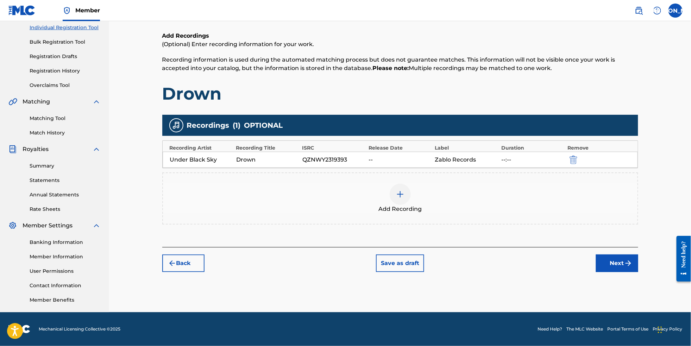
click at [635, 264] on button "Next" at bounding box center [617, 263] width 42 height 18
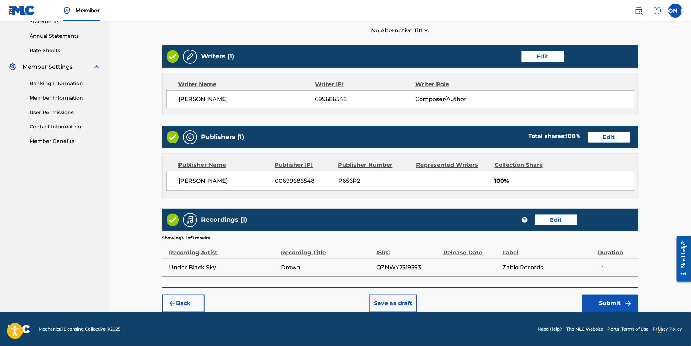
scroll to position [262, 0]
click at [622, 300] on button "Submit" at bounding box center [610, 303] width 56 height 18
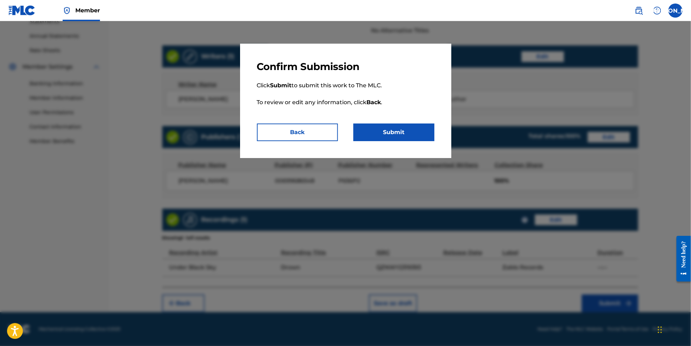
click at [394, 134] on button "Submit" at bounding box center [393, 132] width 81 height 18
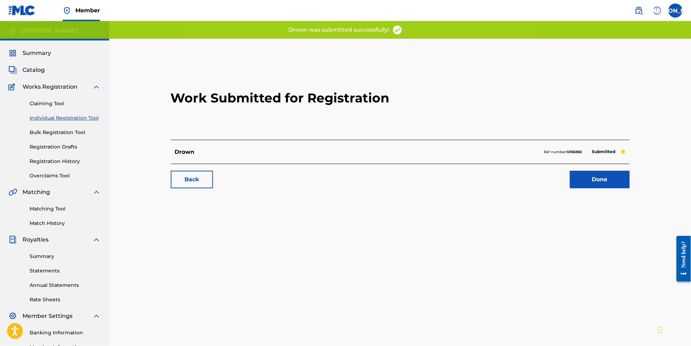
click at [597, 188] on link "Done" at bounding box center [600, 180] width 60 height 18
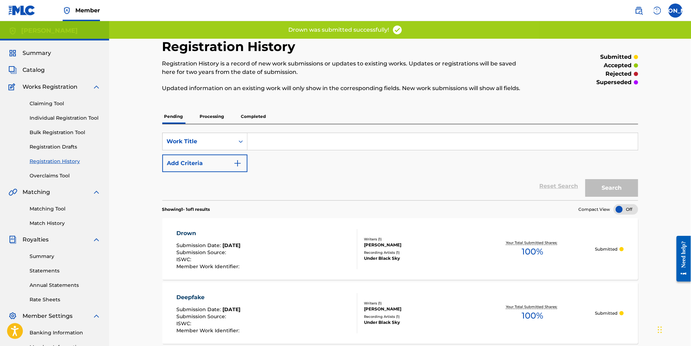
click at [63, 120] on link "Individual Registration Tool" at bounding box center [65, 117] width 71 height 7
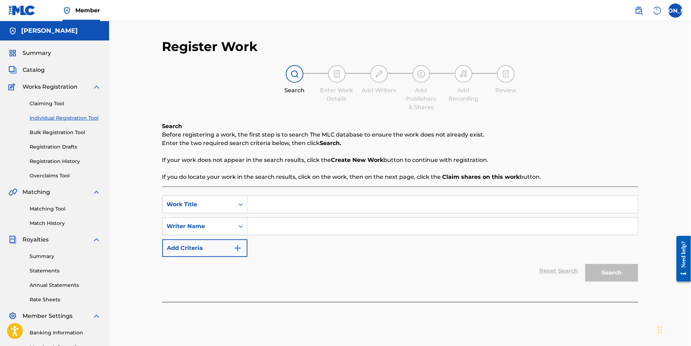
click at [284, 210] on input "Search Form" at bounding box center [442, 204] width 390 height 17
paste input "The Devil is Me"
type input "The Devil is Me"
click at [311, 235] on input "Search Form" at bounding box center [442, 226] width 390 height 17
type input "[PERSON_NAME]"
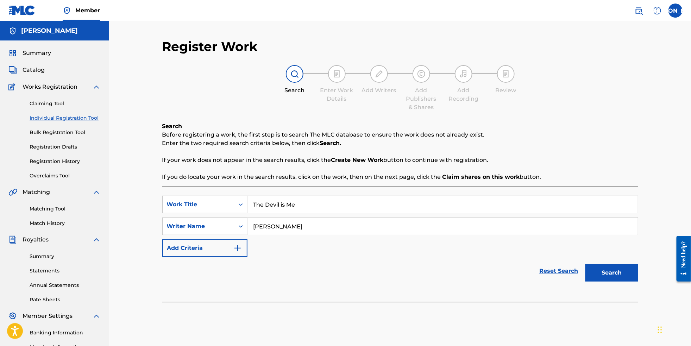
click at [638, 281] on button "Search" at bounding box center [611, 273] width 53 height 18
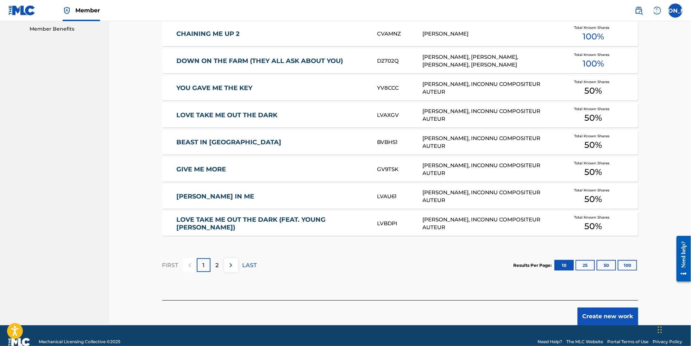
scroll to position [362, 0]
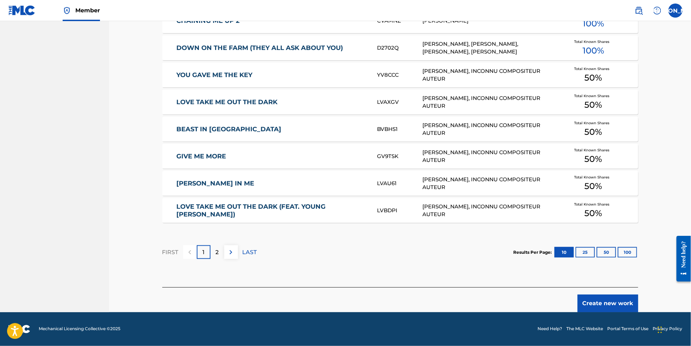
click at [629, 305] on button "Create new work" at bounding box center [607, 303] width 61 height 18
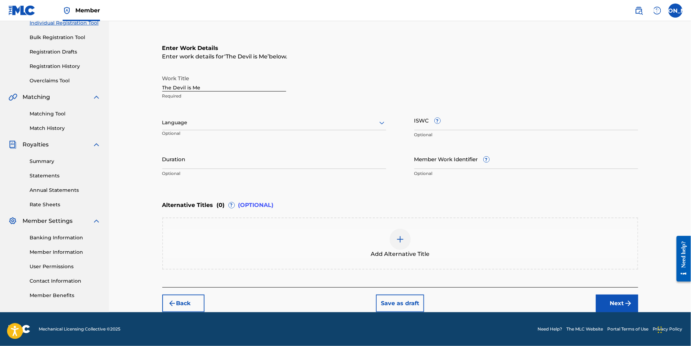
scroll to position [114, 0]
click at [283, 118] on div at bounding box center [274, 122] width 224 height 9
click at [283, 130] on div "English" at bounding box center [274, 138] width 223 height 16
click at [634, 300] on button "Next" at bounding box center [617, 303] width 42 height 18
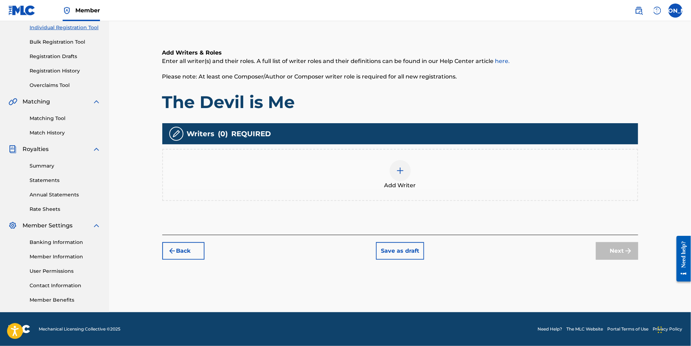
click at [395, 169] on div at bounding box center [399, 170] width 21 height 21
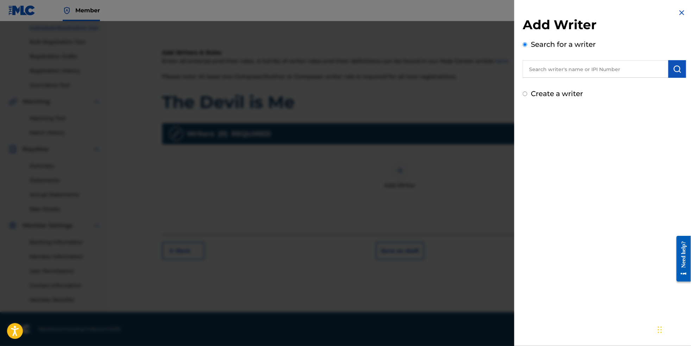
click at [553, 75] on input "text" at bounding box center [595, 69] width 146 height 18
type input "J"
click at [564, 98] on label "Create a writer" at bounding box center [557, 93] width 52 height 8
radio input "true"
click at [527, 96] on input "Create a writer" at bounding box center [524, 93] width 5 height 5
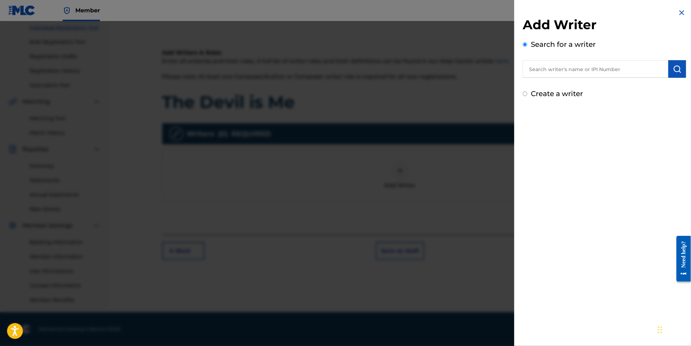
radio input "false"
radio input "true"
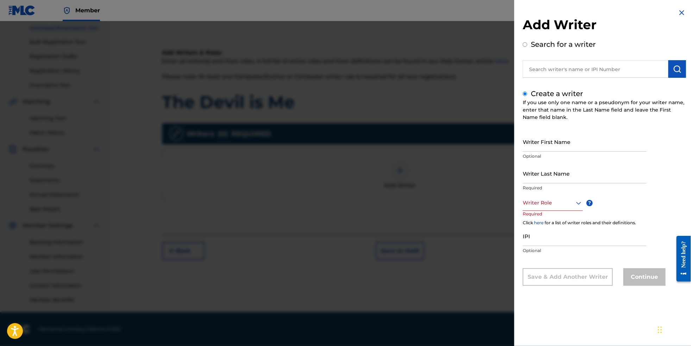
click at [564, 150] on input "Writer First Name" at bounding box center [584, 142] width 124 height 20
type input "[PERSON_NAME]"
click at [564, 207] on div at bounding box center [552, 202] width 60 height 9
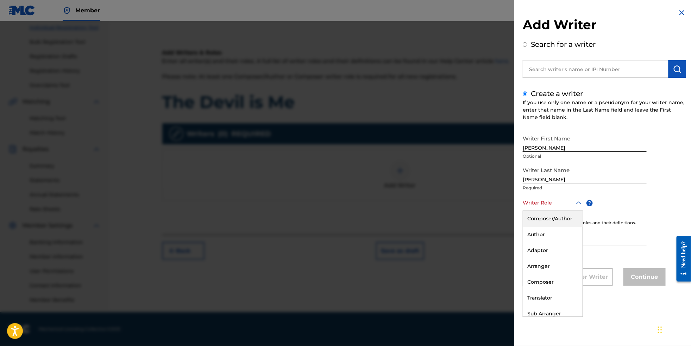
click at [561, 221] on div "Composer/Author" at bounding box center [552, 219] width 59 height 16
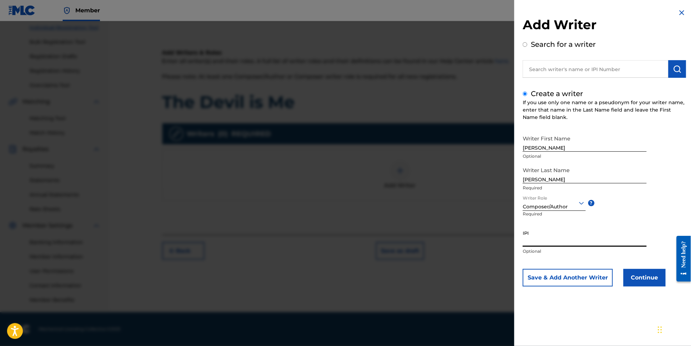
click at [558, 247] on input "IPI" at bounding box center [584, 237] width 124 height 20
paste input "699686548"
type input "699686548"
click at [643, 286] on button "Continue" at bounding box center [644, 278] width 42 height 18
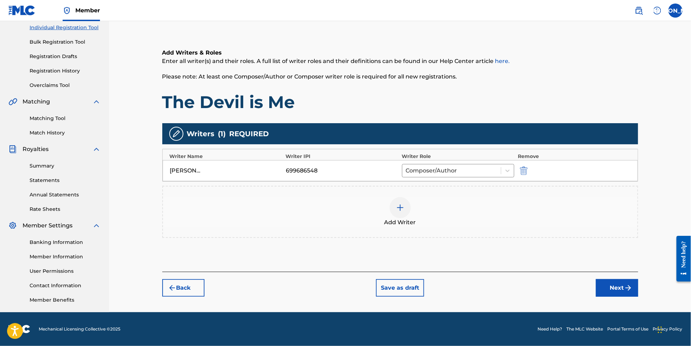
click at [626, 292] on button "Next" at bounding box center [617, 288] width 42 height 18
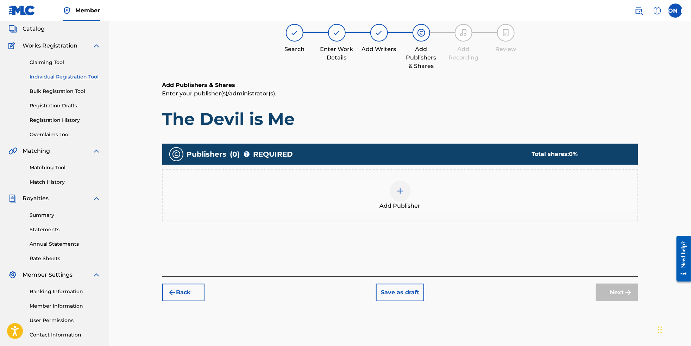
scroll to position [31, 0]
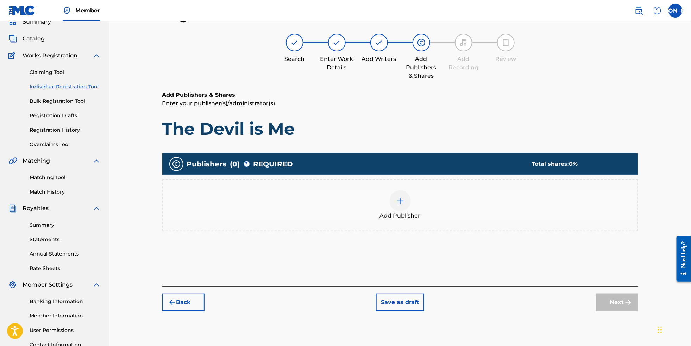
click at [404, 205] on img at bounding box center [400, 201] width 8 height 8
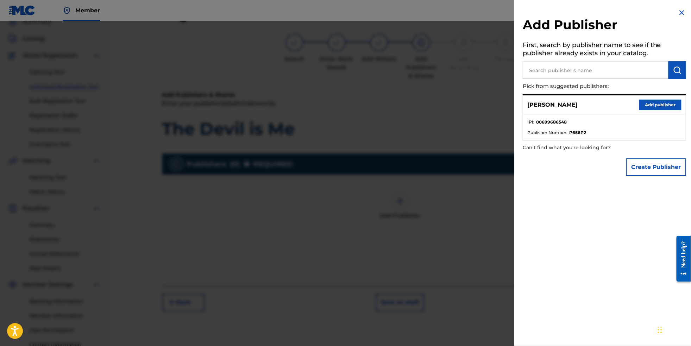
click at [659, 107] on button "Add publisher" at bounding box center [660, 105] width 42 height 11
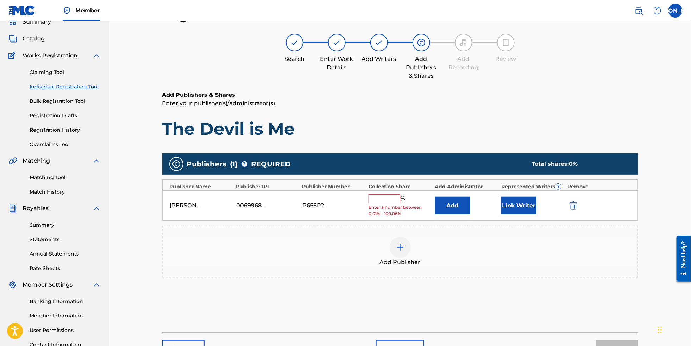
click at [396, 203] on input "text" at bounding box center [384, 198] width 32 height 9
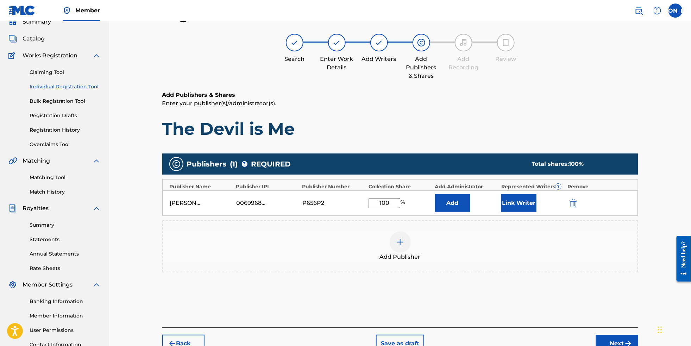
type input "100"
click at [442, 272] on div "Add Publisher" at bounding box center [400, 246] width 476 height 52
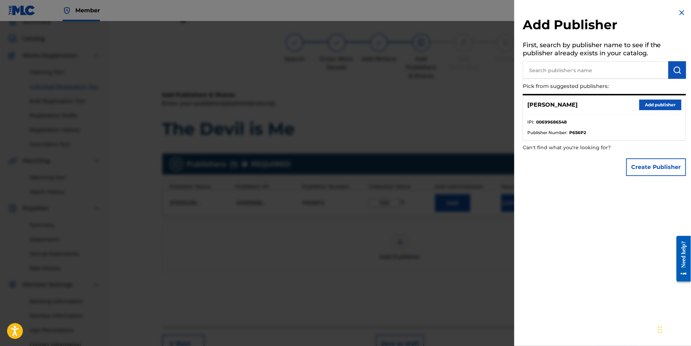
click at [472, 250] on div at bounding box center [345, 194] width 691 height 346
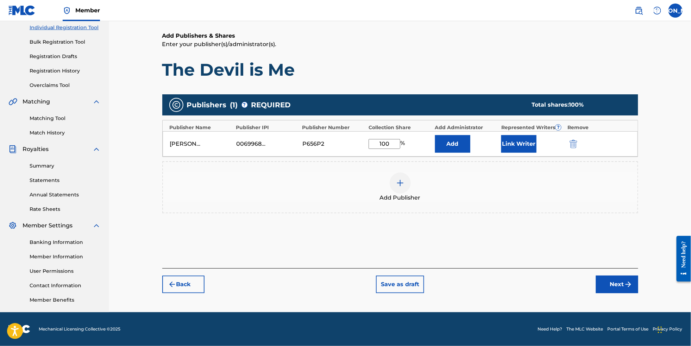
click at [634, 292] on button "Next" at bounding box center [617, 284] width 42 height 18
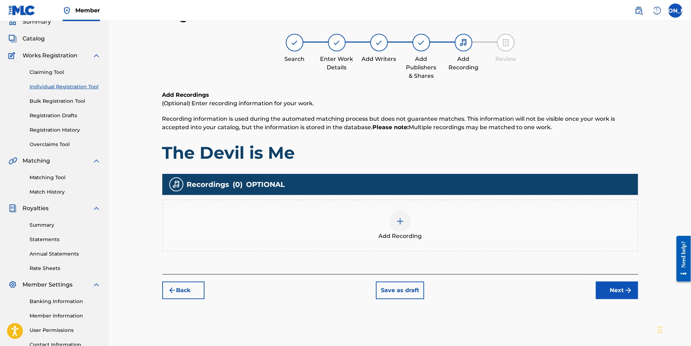
click at [405, 232] on div at bounding box center [399, 221] width 21 height 21
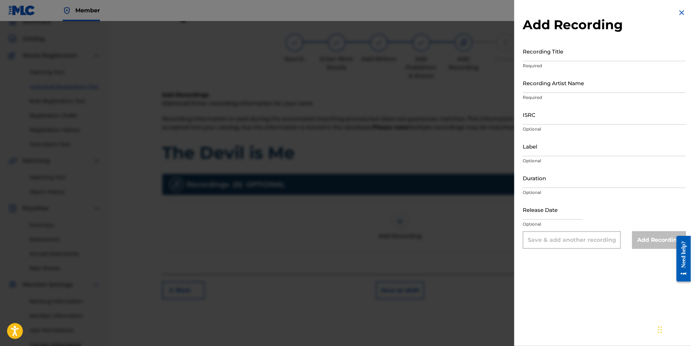
click at [548, 55] on input "Recording Title" at bounding box center [603, 51] width 163 height 20
paste input "The Devil is Me"
type input "The Devil is Me"
click at [543, 93] on input "Recording Artist Name" at bounding box center [603, 83] width 163 height 20
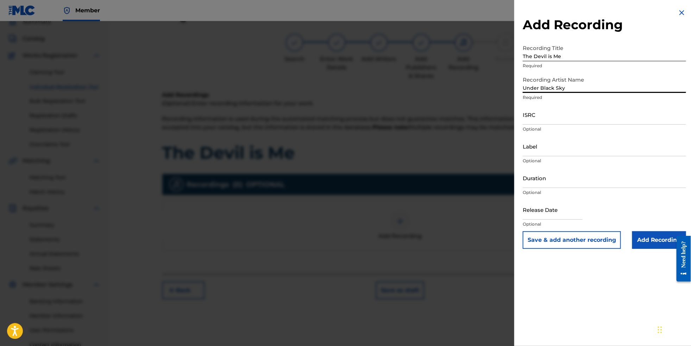
type input "Under Black Sky"
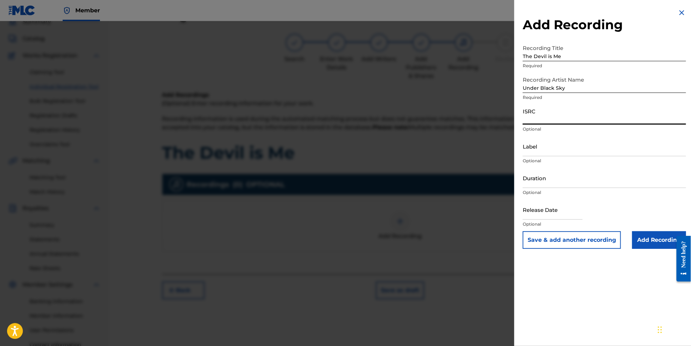
click at [551, 114] on input "ISRC" at bounding box center [603, 114] width 163 height 20
paste input "QZTBE2339309"
type input "QZTBE2339309"
click at [541, 156] on input "Label" at bounding box center [603, 146] width 163 height 20
paste input "Zablo Records"
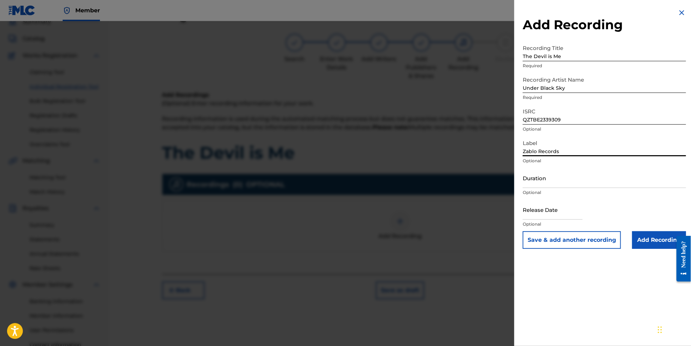
type input "Zablo Records"
click at [552, 220] on input "text" at bounding box center [552, 209] width 60 height 20
select select "8"
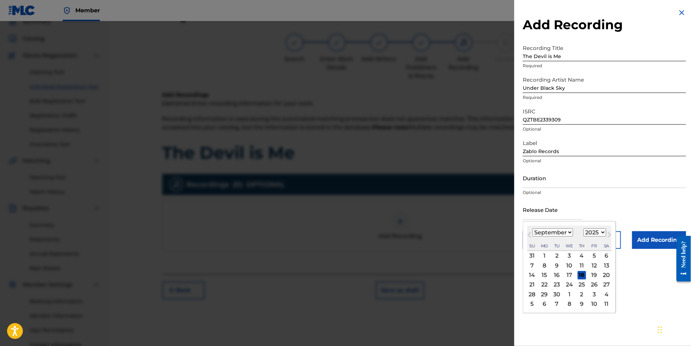
select select "2023"
select select "10"
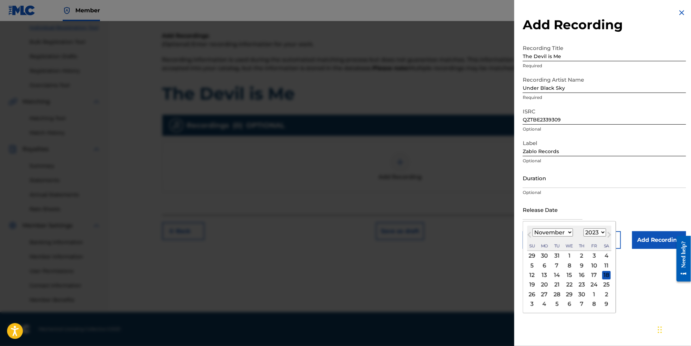
scroll to position [102, 0]
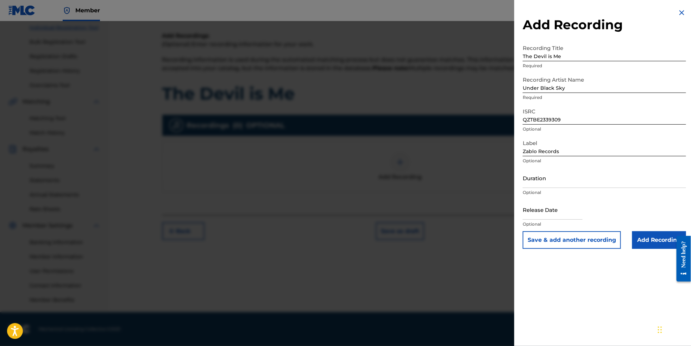
click at [650, 249] on input "Add Recording" at bounding box center [659, 240] width 54 height 18
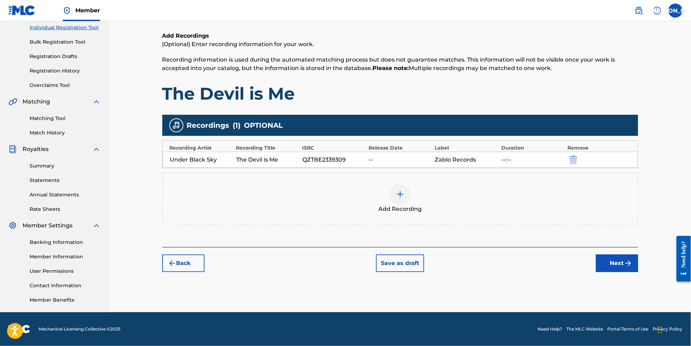
click at [632, 266] on img "submit" at bounding box center [628, 263] width 8 height 8
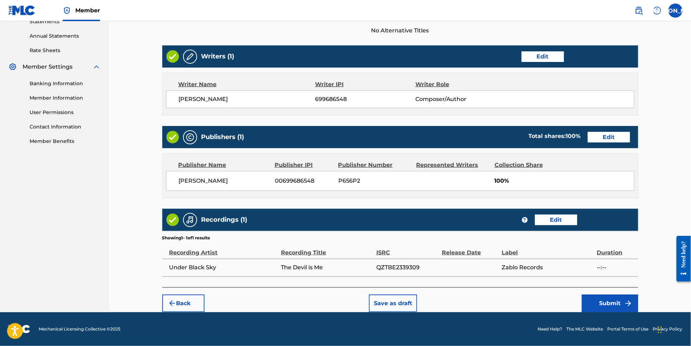
scroll to position [262, 0]
click at [626, 301] on button "Submit" at bounding box center [610, 303] width 56 height 18
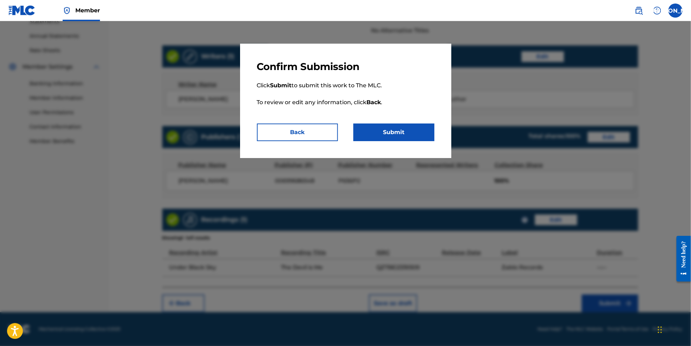
click at [421, 141] on button "Submit" at bounding box center [393, 132] width 81 height 18
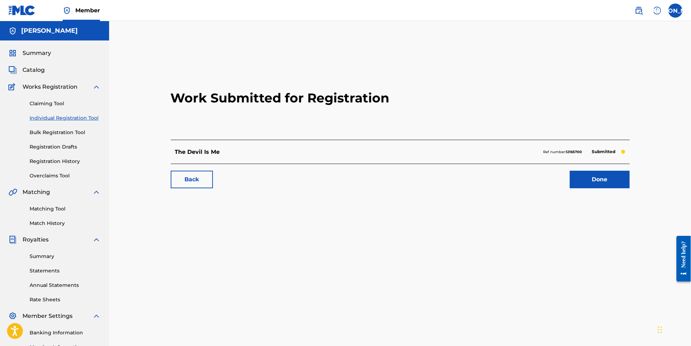
click at [610, 184] on link "Done" at bounding box center [600, 180] width 60 height 18
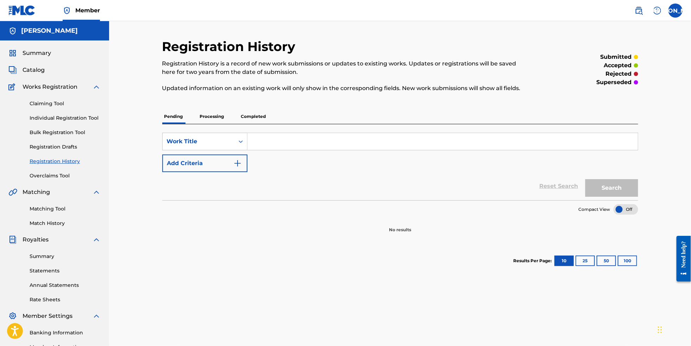
click at [282, 148] on input "Search Form" at bounding box center [442, 141] width 390 height 17
paste input "Hell To Pay"
type input "Hell To Pay"
click at [617, 183] on div "Search" at bounding box center [610, 186] width 56 height 28
click at [620, 192] on button "Search" at bounding box center [611, 188] width 53 height 18
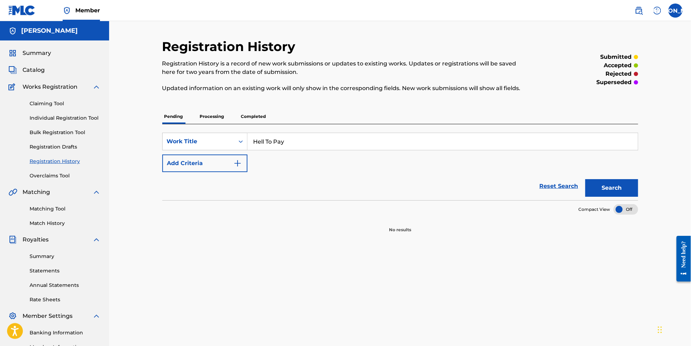
click at [69, 122] on link "Individual Registration Tool" at bounding box center [65, 117] width 71 height 7
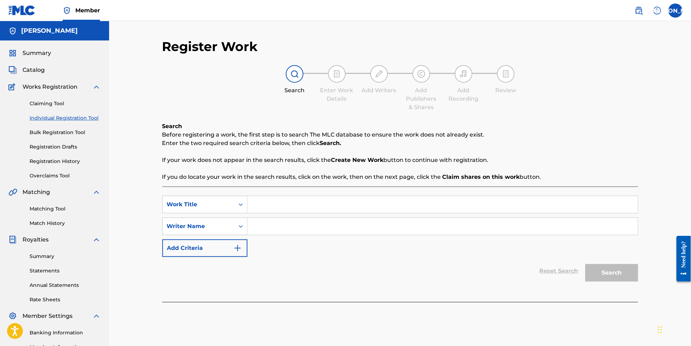
click at [281, 203] on input "Search Form" at bounding box center [442, 204] width 390 height 17
paste input "Hell To Pay"
type input "Hell To Pay"
click at [292, 233] on input "Search Form" at bounding box center [442, 226] width 390 height 17
type input "[PERSON_NAME]"
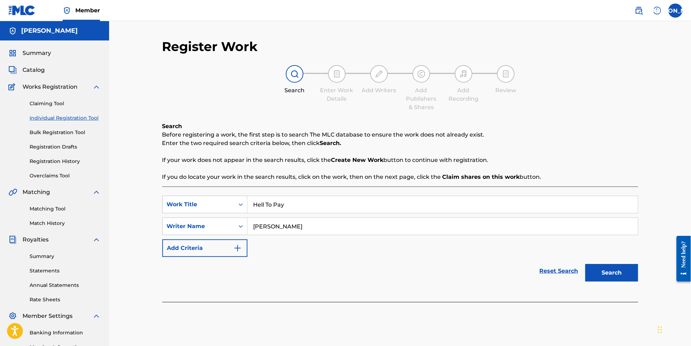
click at [629, 273] on button "Search" at bounding box center [611, 273] width 53 height 18
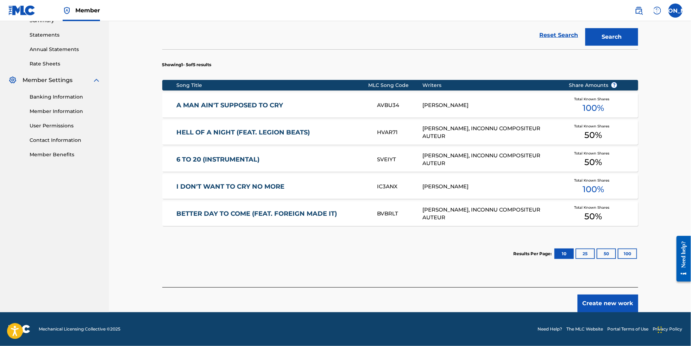
click at [629, 304] on button "Create new work" at bounding box center [607, 303] width 61 height 18
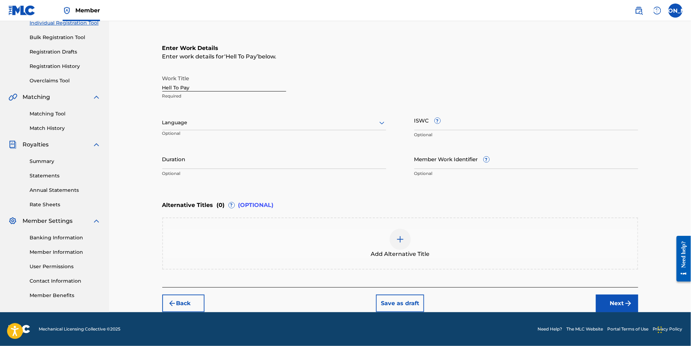
scroll to position [114, 0]
click at [259, 118] on div at bounding box center [274, 122] width 224 height 9
click at [260, 130] on div "English" at bounding box center [274, 138] width 223 height 16
click at [624, 303] on button "Next" at bounding box center [617, 303] width 42 height 18
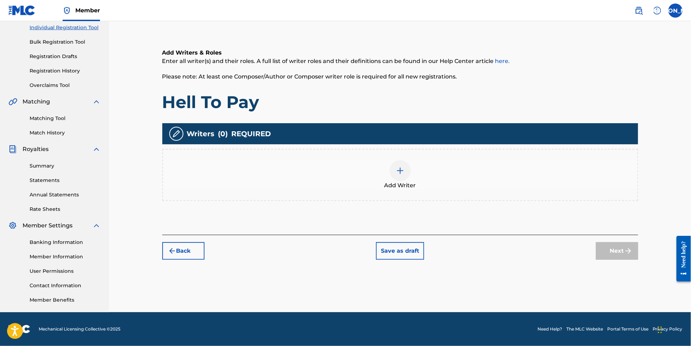
click at [402, 166] on img at bounding box center [400, 170] width 8 height 8
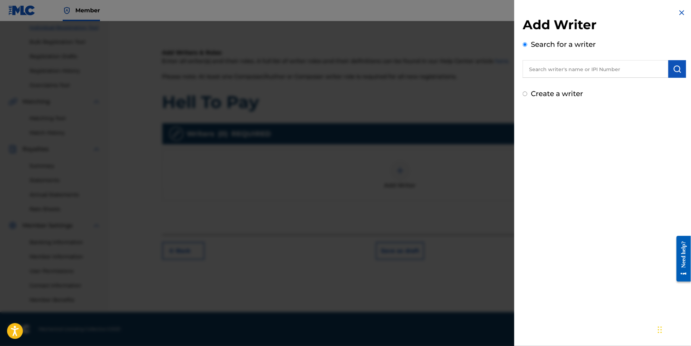
click at [563, 73] on input "text" at bounding box center [595, 69] width 146 height 18
click at [564, 97] on label "Create a writer" at bounding box center [557, 93] width 52 height 8
radio input "true"
click at [527, 96] on input "Create a writer" at bounding box center [524, 93] width 5 height 5
radio input "false"
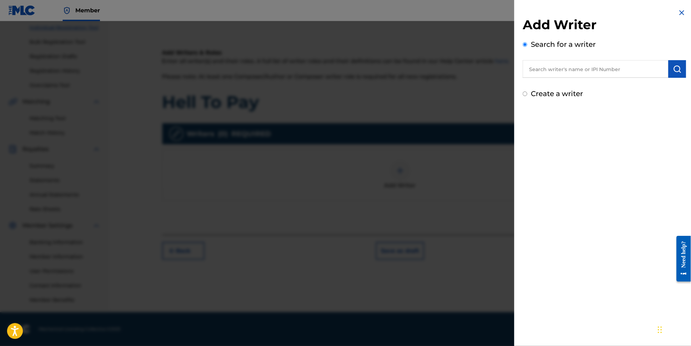
radio input "true"
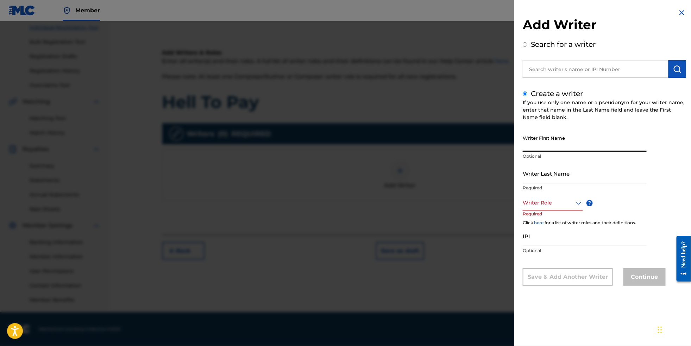
click at [565, 150] on input "Writer First Name" at bounding box center [584, 142] width 124 height 20
type input "[PERSON_NAME]"
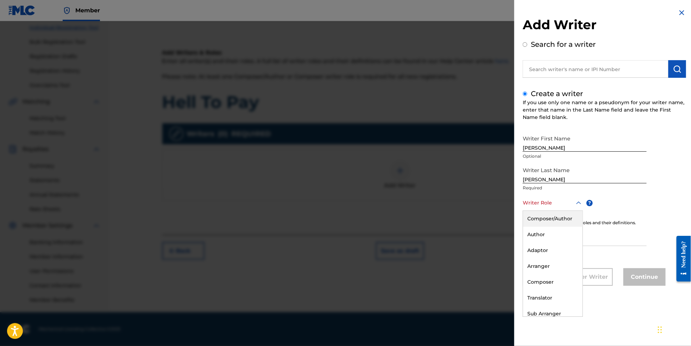
click at [556, 207] on div at bounding box center [552, 202] width 60 height 9
click at [554, 224] on div "Composer/Author" at bounding box center [552, 219] width 59 height 16
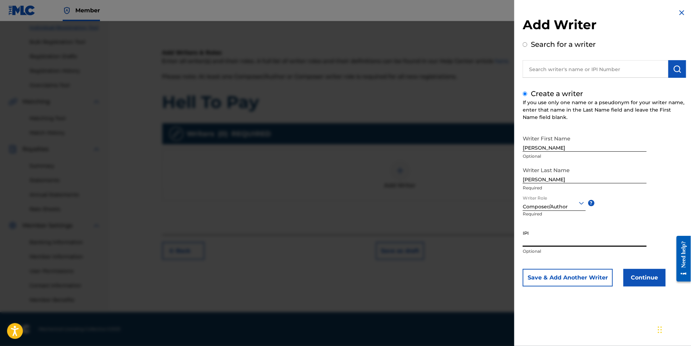
click at [548, 247] on input "IPI" at bounding box center [584, 237] width 124 height 20
paste input "699686548"
type input "699686548"
click at [646, 286] on button "Continue" at bounding box center [644, 278] width 42 height 18
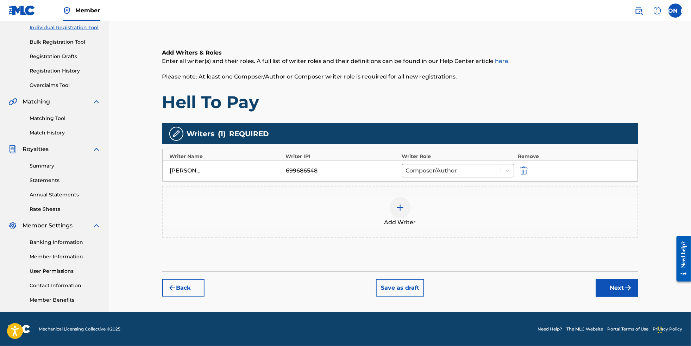
click at [633, 291] on button "Next" at bounding box center [617, 288] width 42 height 18
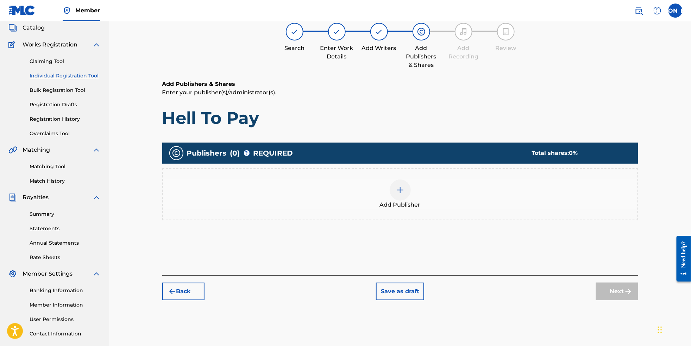
scroll to position [31, 0]
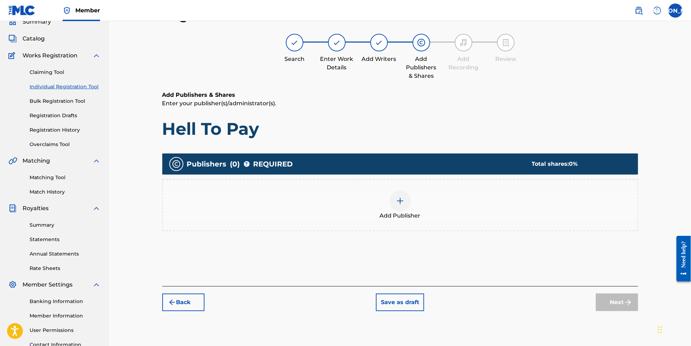
click at [410, 209] on div at bounding box center [399, 200] width 21 height 21
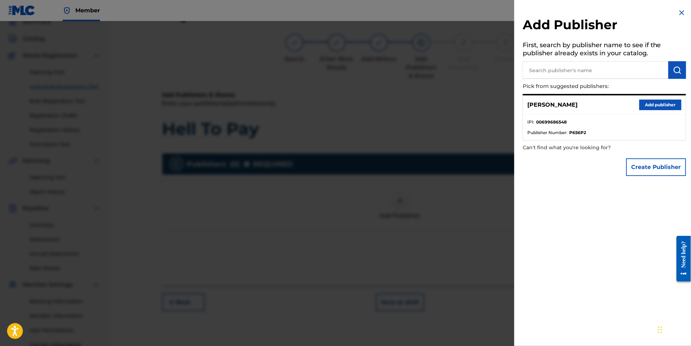
click at [650, 109] on button "Add publisher" at bounding box center [660, 105] width 42 height 11
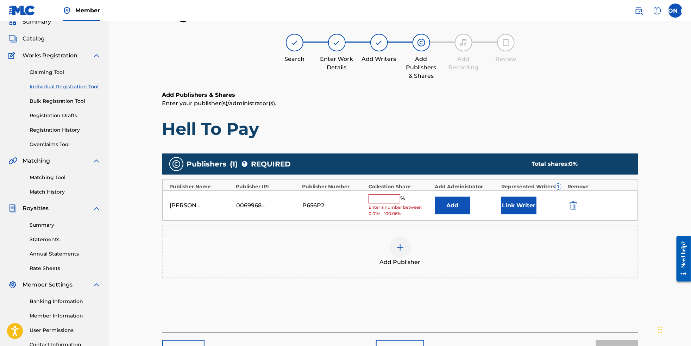
click at [393, 208] on div "% Enter a number between 0.01% - 100.06%" at bounding box center [399, 205] width 63 height 23
click at [393, 203] on input "text" at bounding box center [384, 198] width 32 height 9
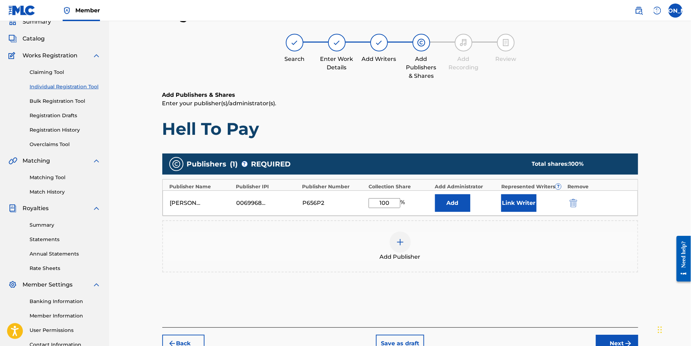
type input "100"
click at [479, 261] on div "Add Publisher" at bounding box center [400, 246] width 474 height 30
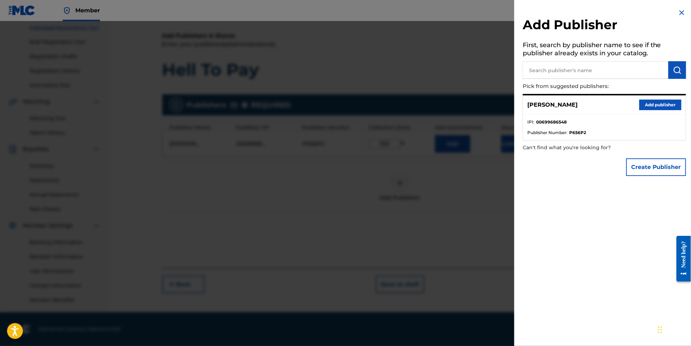
scroll to position [102, 0]
click at [677, 10] on img at bounding box center [681, 12] width 8 height 8
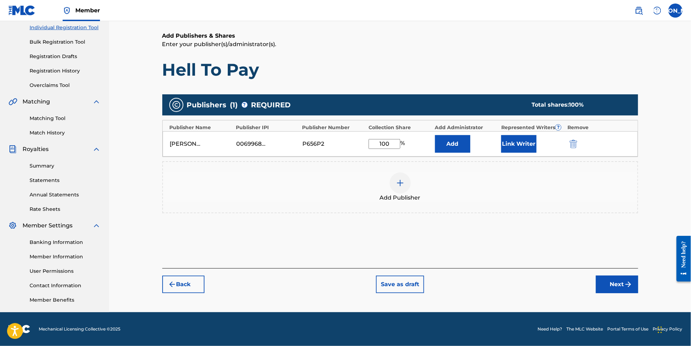
click at [638, 288] on button "Next" at bounding box center [617, 284] width 42 height 18
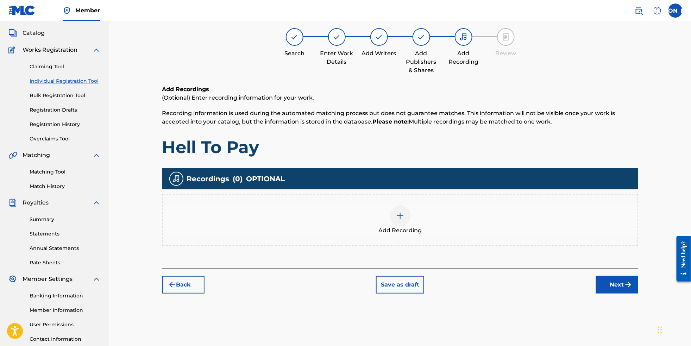
scroll to position [31, 0]
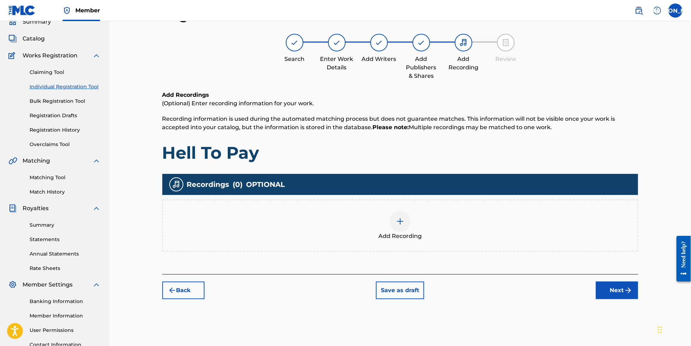
click at [409, 228] on div at bounding box center [399, 221] width 21 height 21
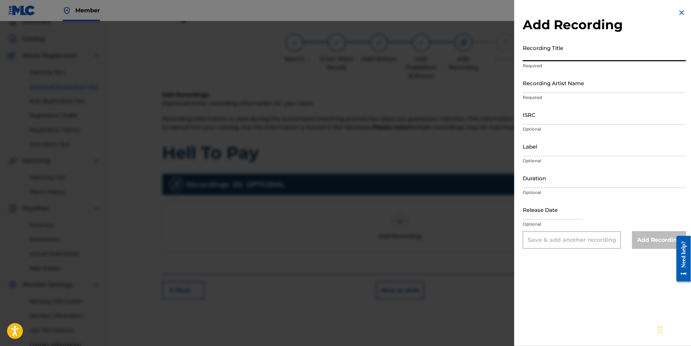
click at [557, 58] on input "Recording Title" at bounding box center [603, 51] width 163 height 20
paste input "Hell To Pay"
type input "Hell To Pay"
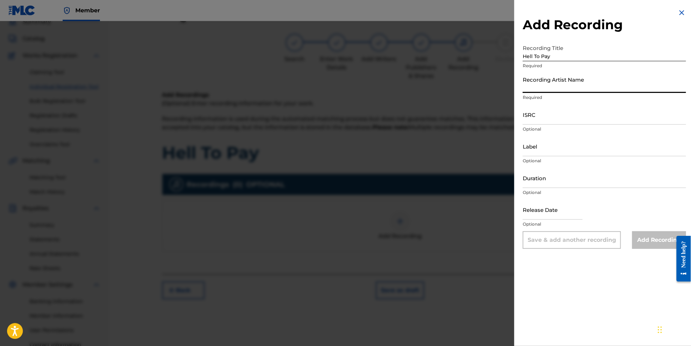
click at [574, 91] on input "Recording Artist Name" at bounding box center [603, 83] width 163 height 20
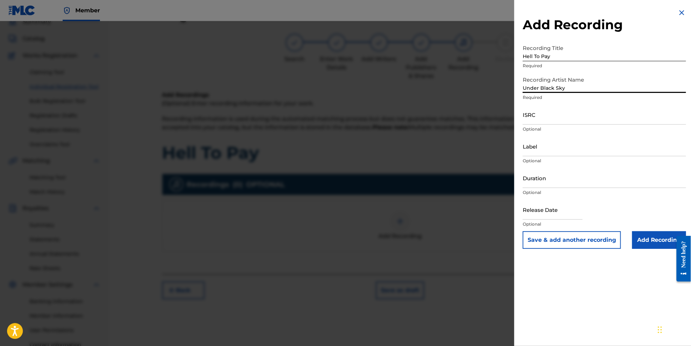
type input "Under Black Sky"
click at [583, 122] on input "ISRC" at bounding box center [603, 114] width 163 height 20
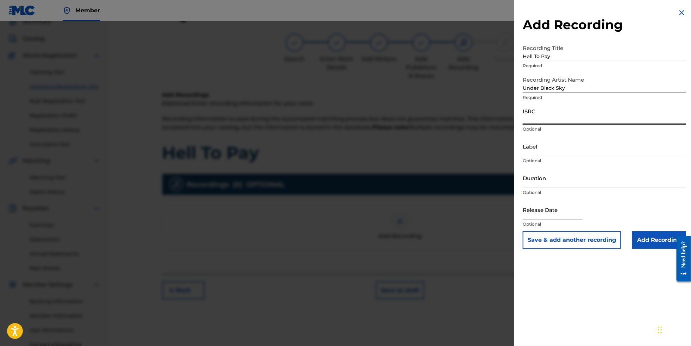
paste input "QZFZ32435821"
type input "QZFZ32435821"
click at [537, 165] on div "Label Optional" at bounding box center [603, 152] width 163 height 32
click at [537, 156] on input "Label" at bounding box center [603, 146] width 163 height 20
paste input "Zablo Records"
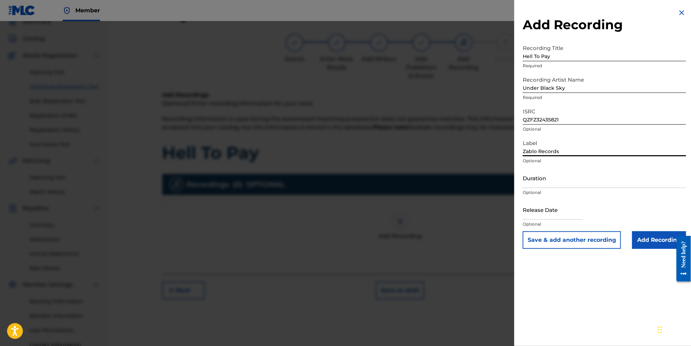
type input "Zablo Records"
click at [552, 220] on input "text" at bounding box center [552, 209] width 60 height 20
select select "8"
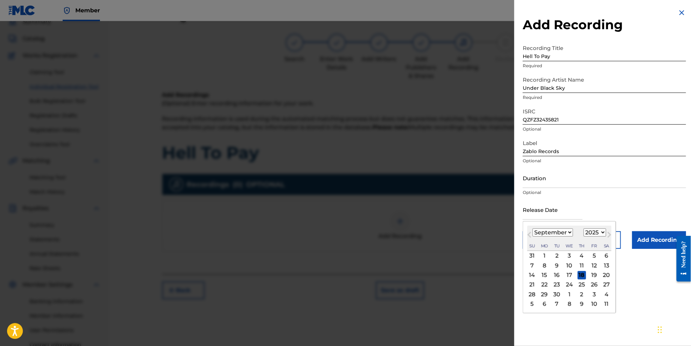
select select "2024"
select select "0"
click at [592, 289] on div "26" at bounding box center [594, 284] width 8 height 8
type input "[DATE]"
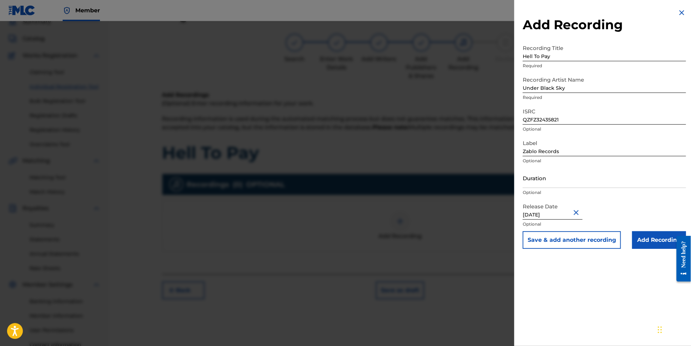
click at [655, 249] on input "Add Recording" at bounding box center [659, 240] width 54 height 18
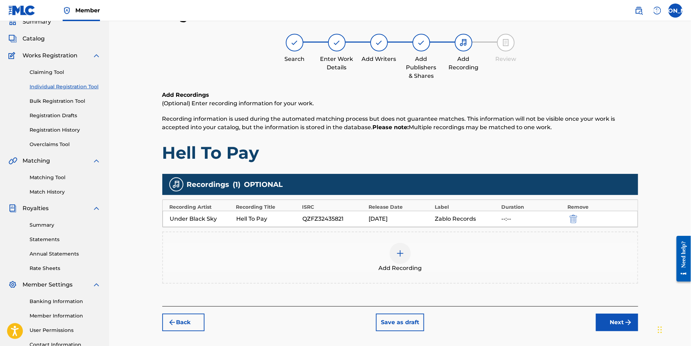
click at [632, 326] on img "submit" at bounding box center [628, 322] width 8 height 8
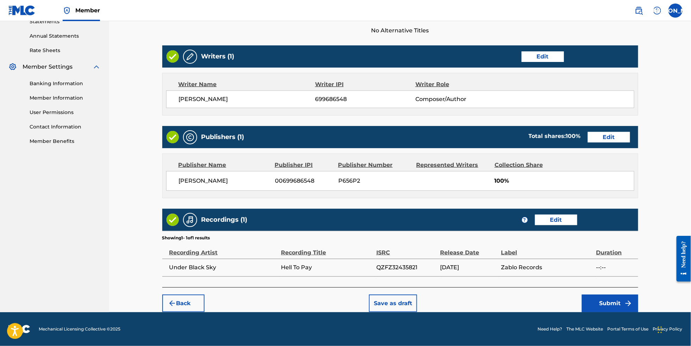
scroll to position [262, 0]
click at [624, 302] on button "Submit" at bounding box center [610, 303] width 56 height 18
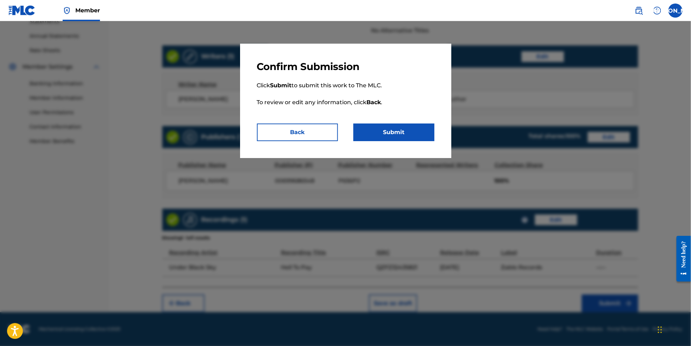
click at [409, 140] on button "Submit" at bounding box center [393, 132] width 81 height 18
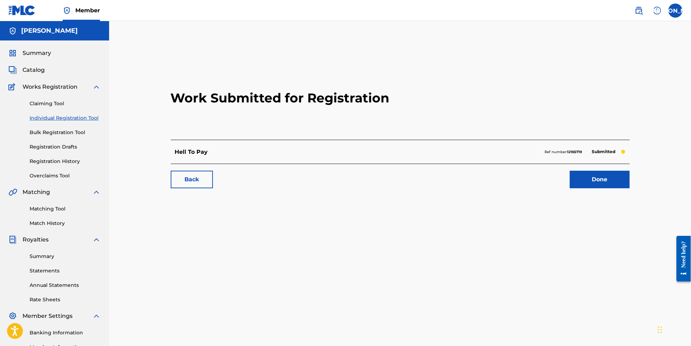
click at [84, 122] on link "Individual Registration Tool" at bounding box center [65, 117] width 71 height 7
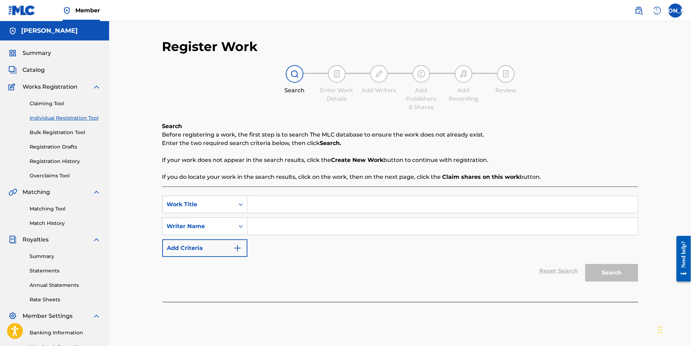
click at [350, 207] on input "Search Form" at bounding box center [442, 204] width 390 height 17
paste input "Never Too Late"
type input "Never Too Late"
click at [329, 234] on input "Search Form" at bounding box center [442, 226] width 390 height 17
type input "[PERSON_NAME]"
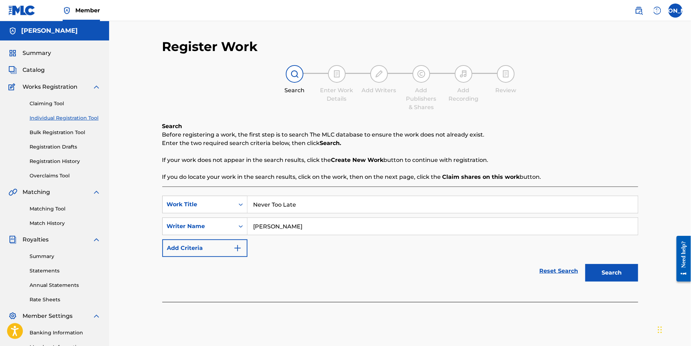
click at [631, 281] on button "Search" at bounding box center [611, 273] width 53 height 18
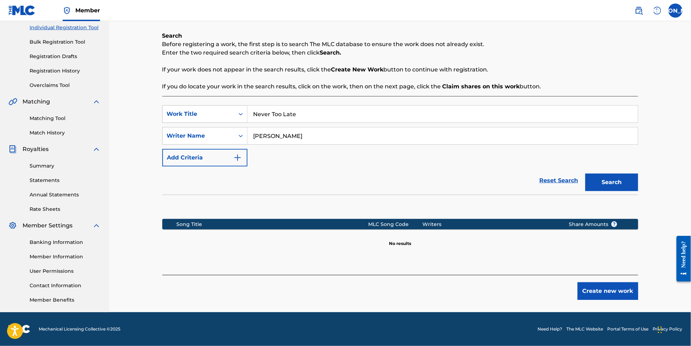
scroll to position [102, 0]
click at [604, 281] on div "Create new work" at bounding box center [400, 287] width 476 height 25
click at [607, 287] on button "Create new work" at bounding box center [607, 291] width 61 height 18
